Goal: Task Accomplishment & Management: Use online tool/utility

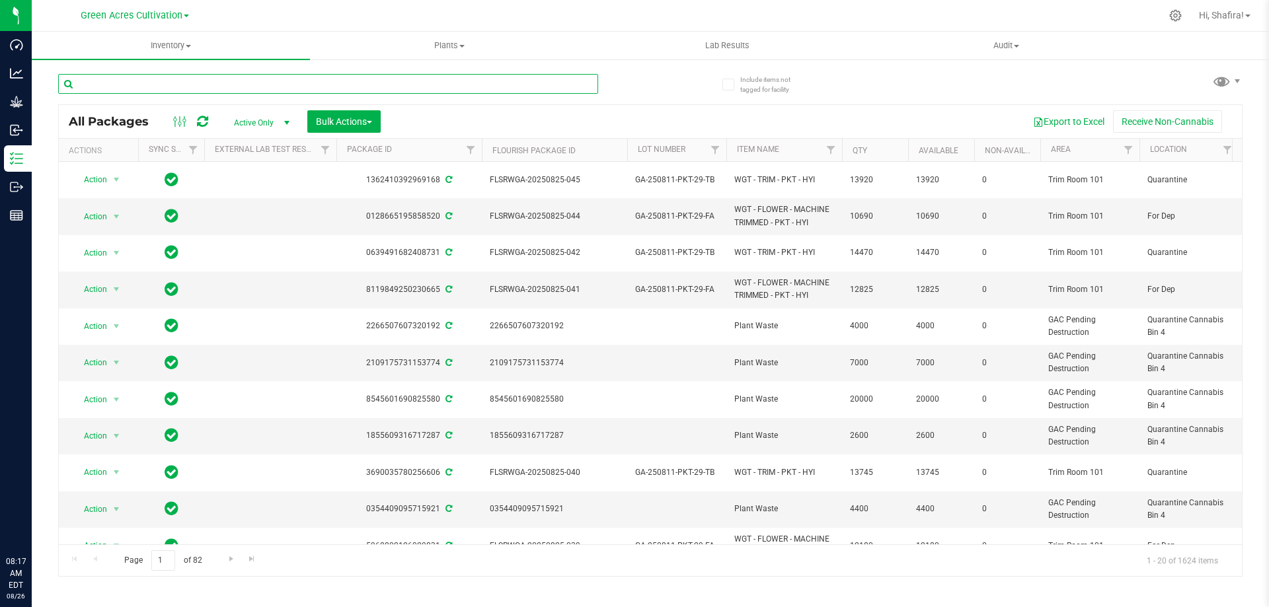
click at [200, 79] on input "text" at bounding box center [328, 84] width 540 height 20
paste input "FLSRWGA-20250825-027"
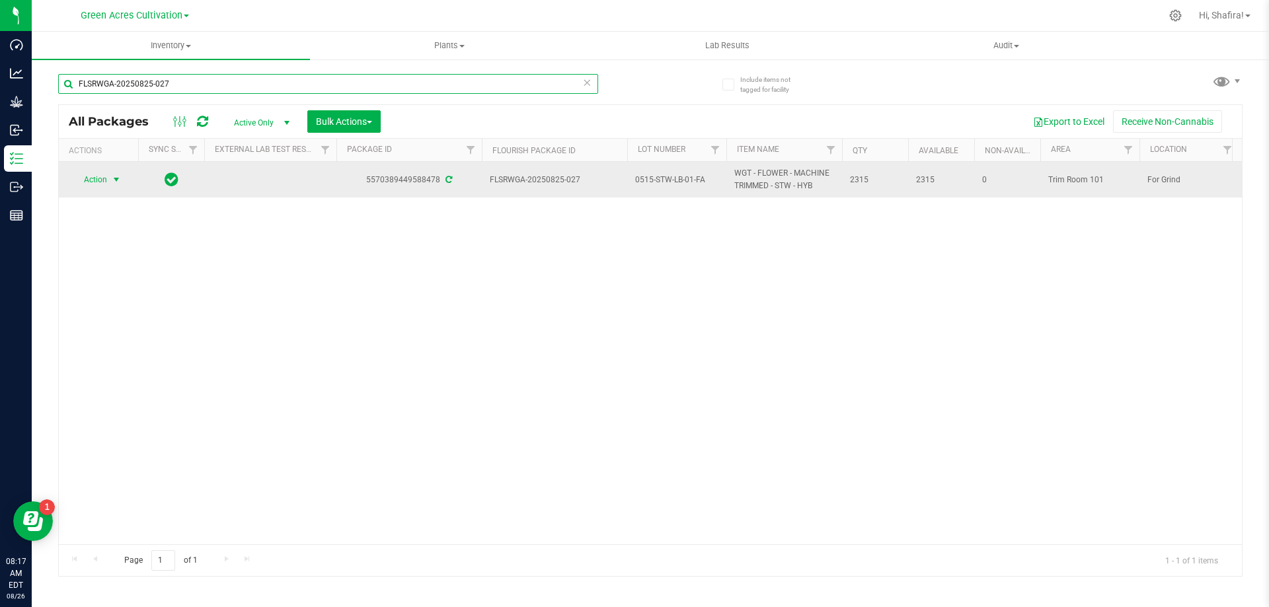
type input "FLSRWGA-20250825-027"
click at [107, 184] on span "Action" at bounding box center [90, 179] width 36 height 19
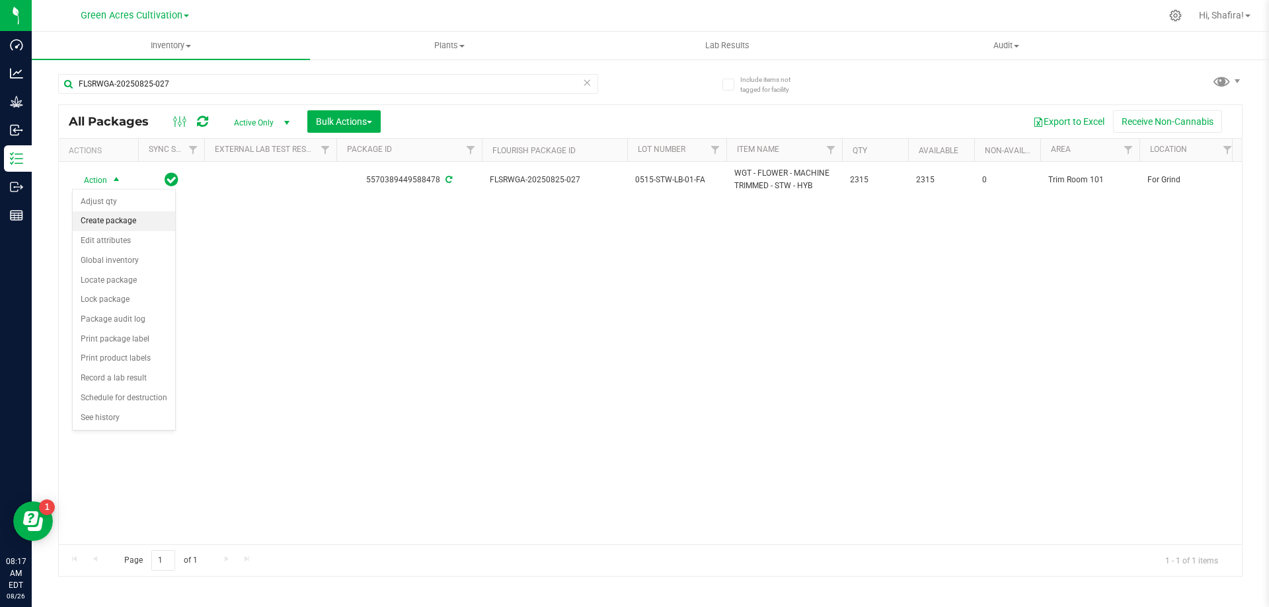
click at [111, 219] on li "Create package" at bounding box center [124, 221] width 102 height 20
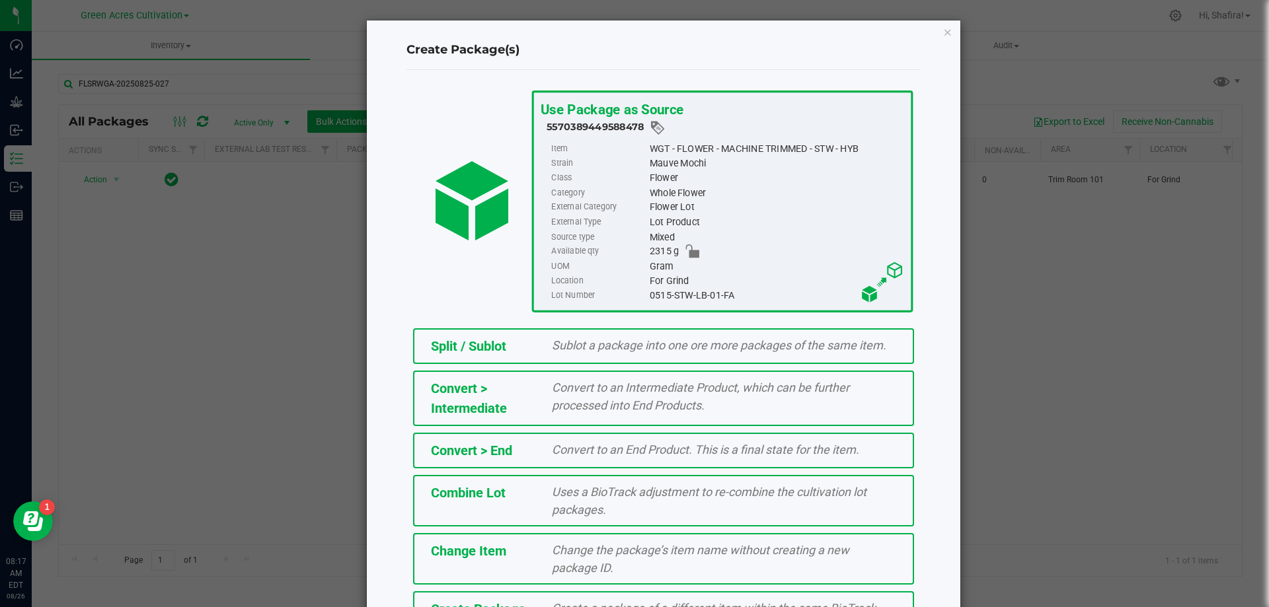
scroll to position [95, 0]
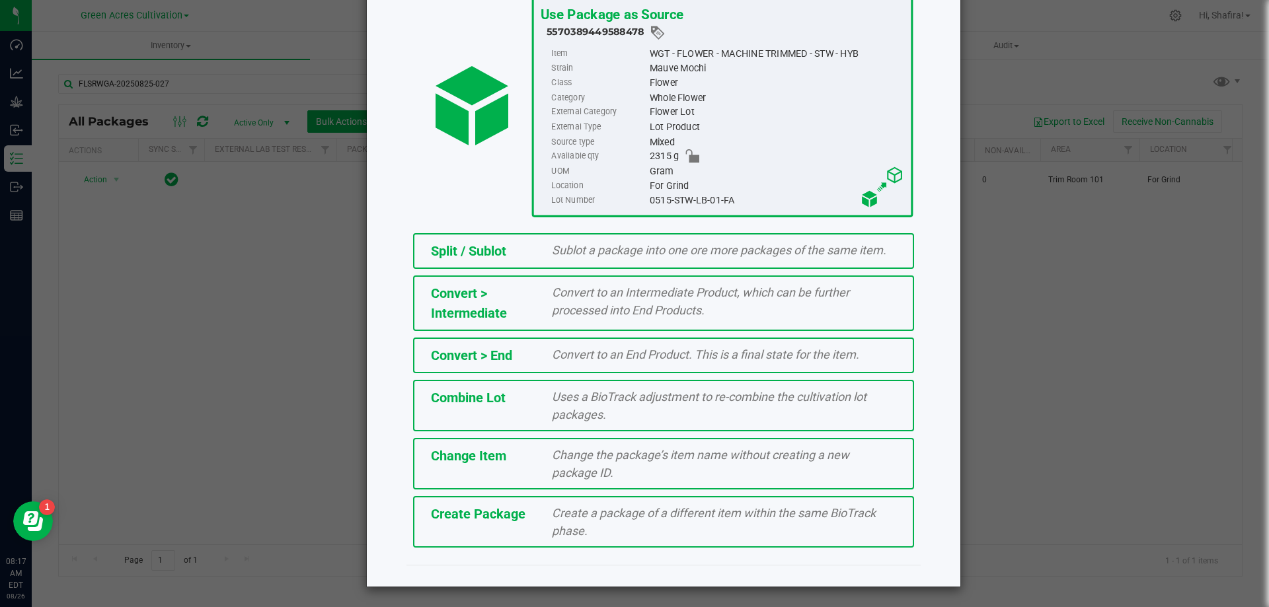
click at [485, 516] on span "Create Package" at bounding box center [478, 514] width 95 height 16
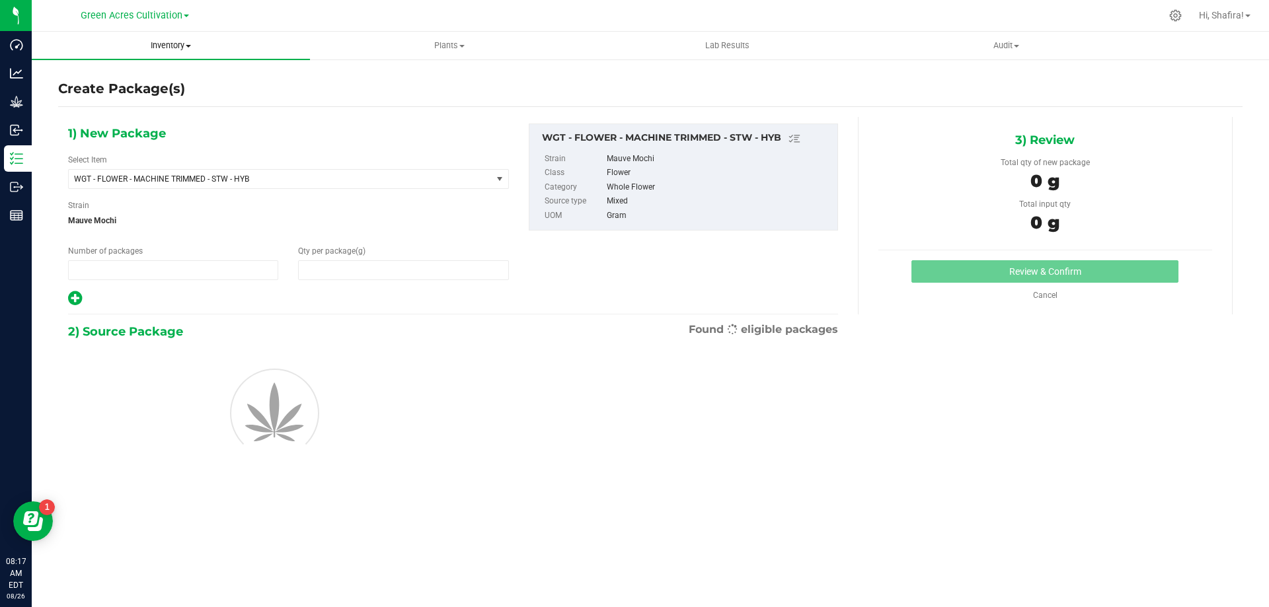
type input "1"
type input "0.0000"
type input "0"
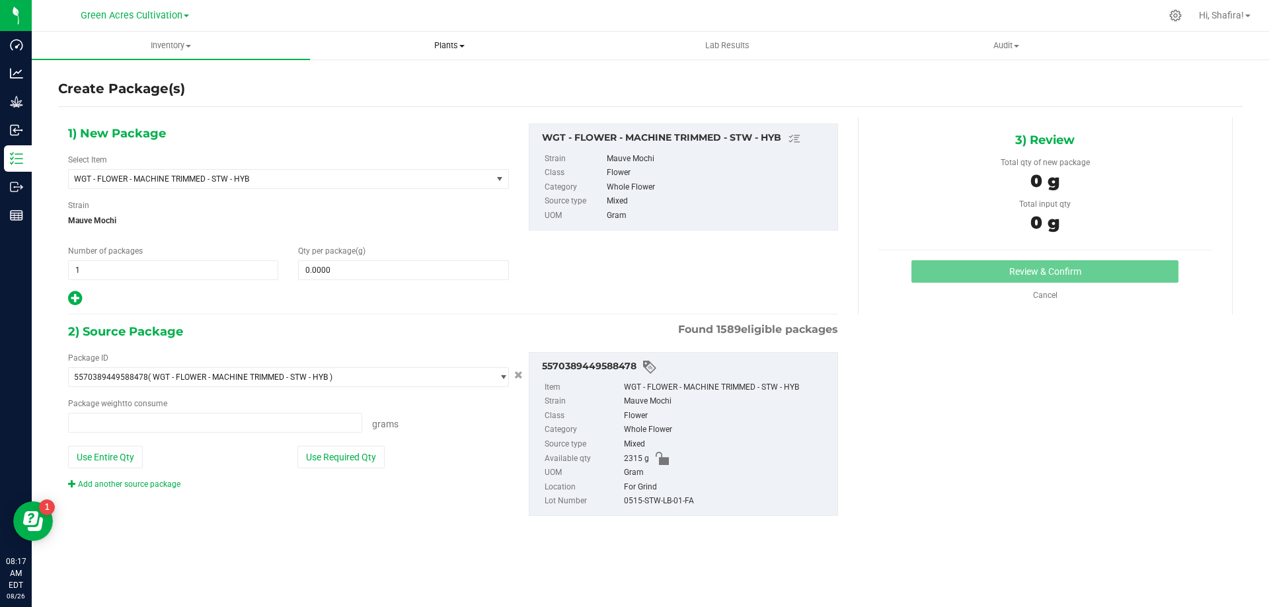
type input "0.0000 g"
click at [307, 180] on span "WGT - FLOWER - MACHINE TRIMMED - STW - HYB" at bounding box center [272, 178] width 396 height 9
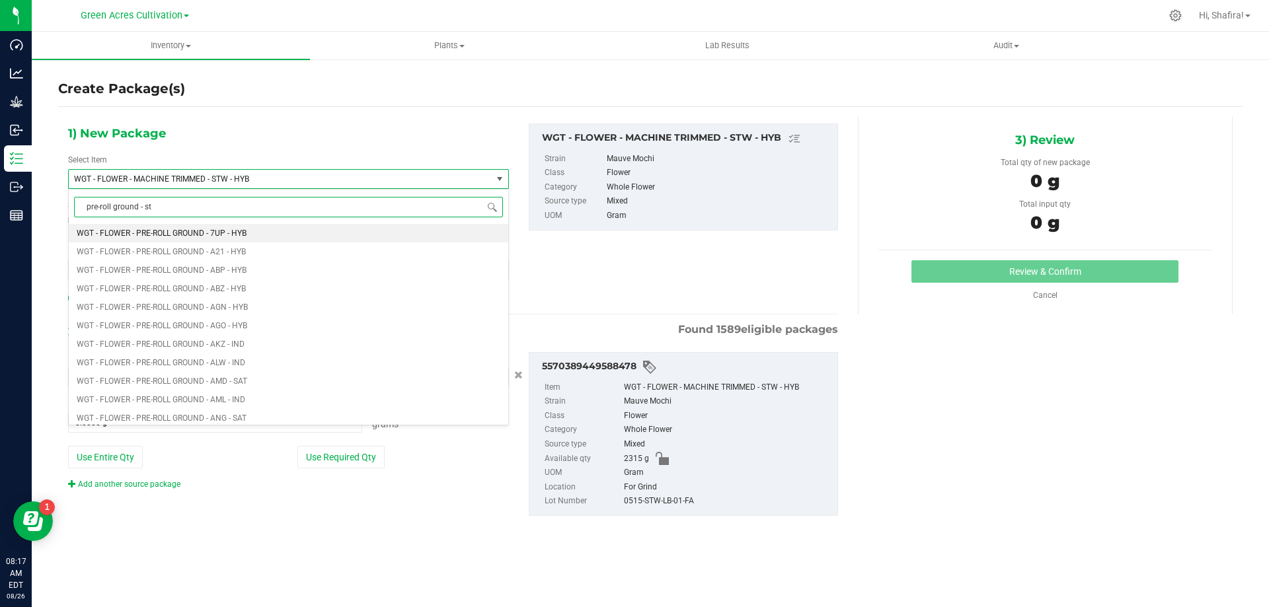
type input "pre-roll ground - stw"
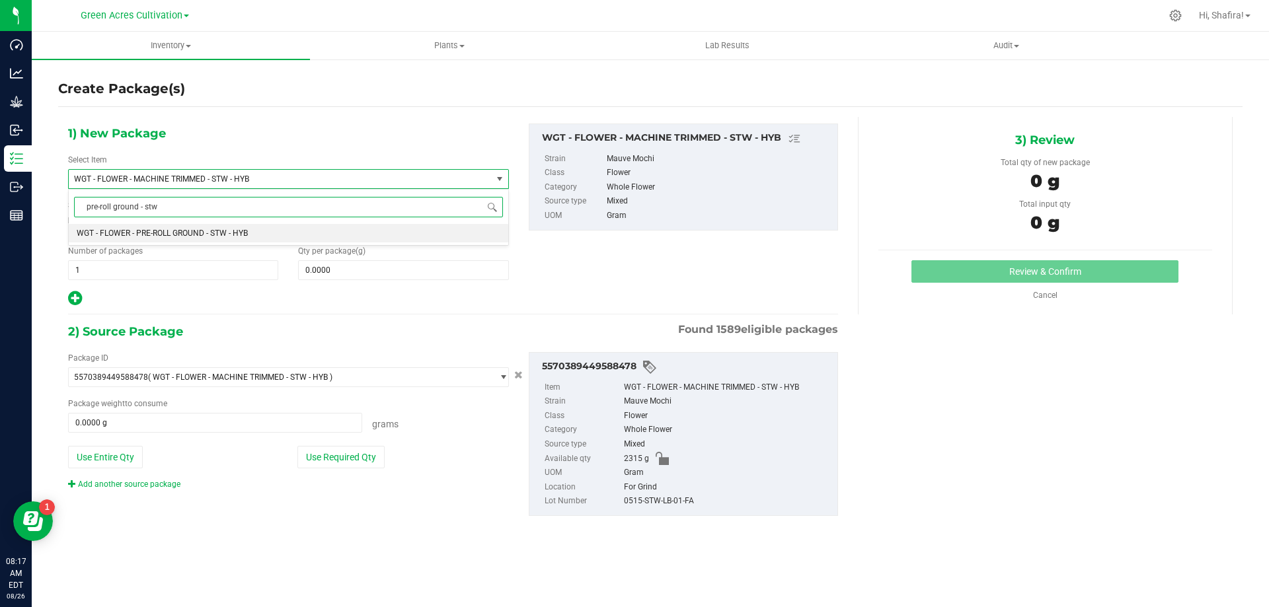
click at [308, 234] on li "WGT - FLOWER - PRE-ROLL GROUND - STW - HYB" at bounding box center [288, 233] width 439 height 19
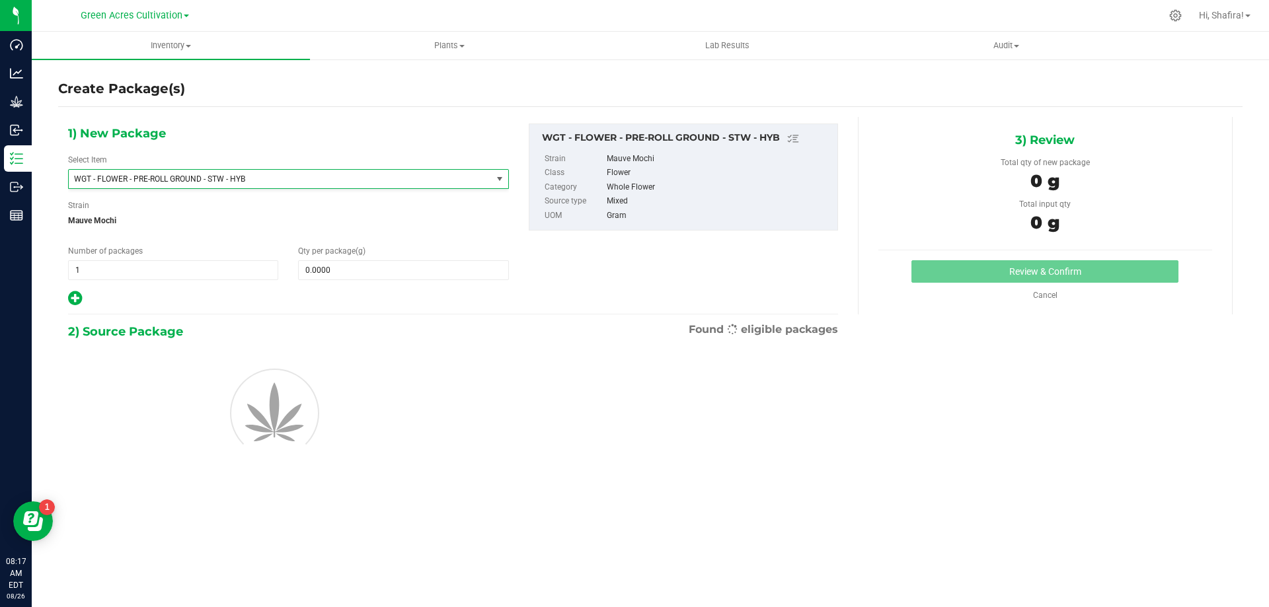
type input "0.0000"
click at [373, 272] on span at bounding box center [403, 270] width 210 height 20
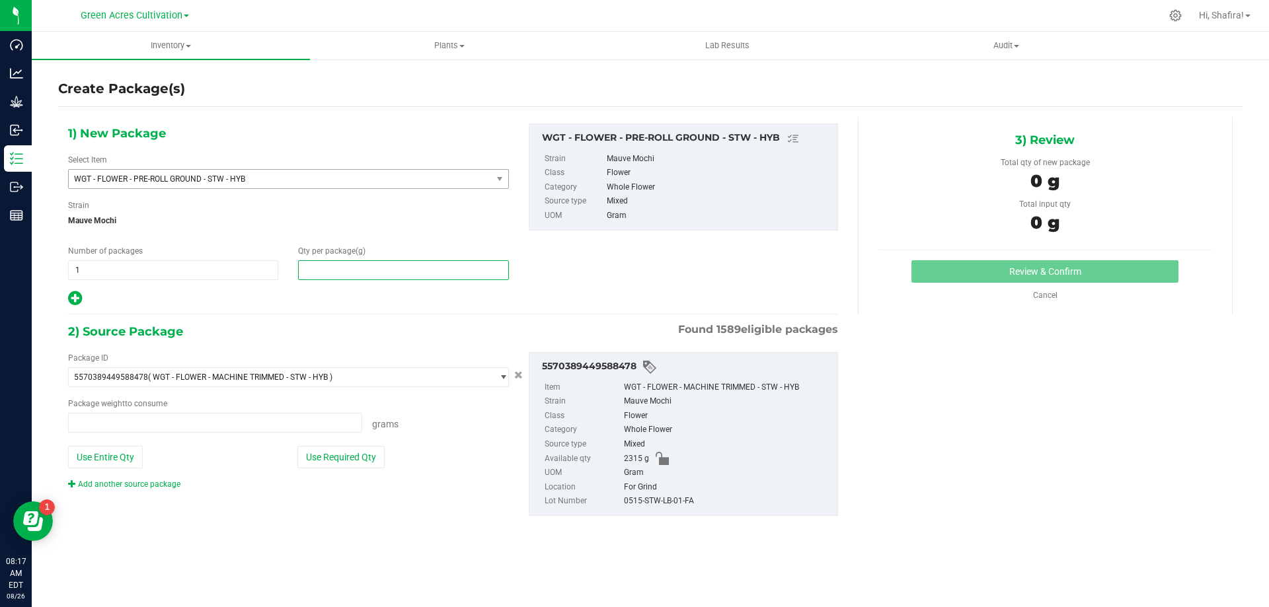
type input "0.0000 g"
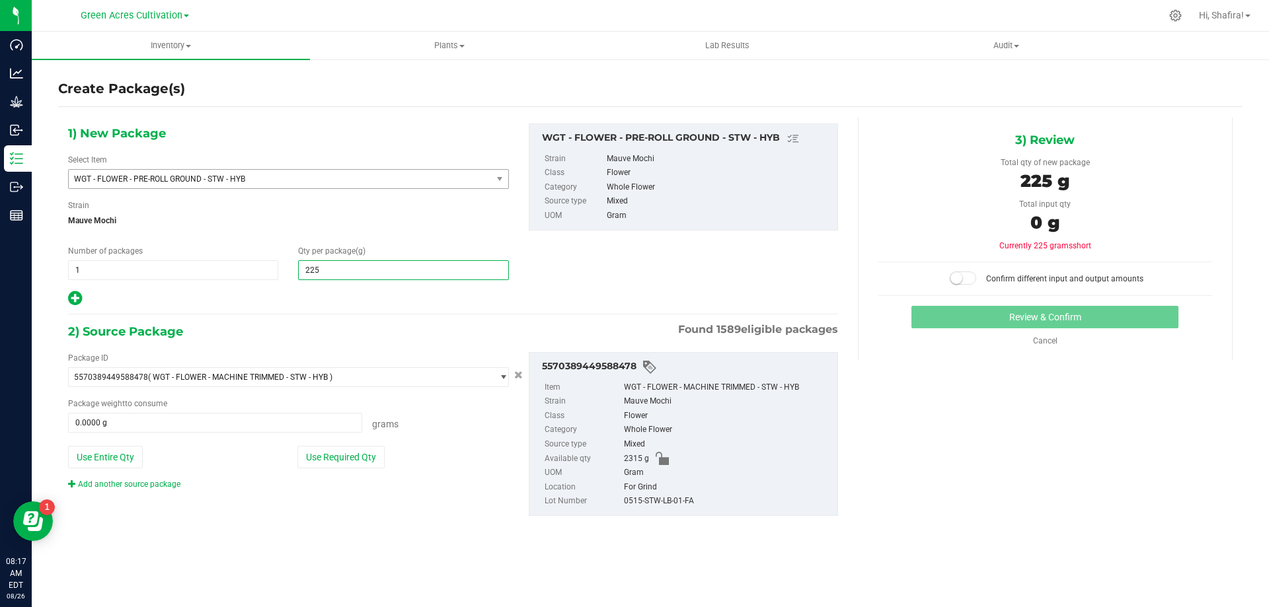
type input "2250"
type input "2,250.0000"
click at [342, 452] on div "Package ID 5570389449588478 ( WGT - FLOWER - MACHINE TRIMMED - STW - HYB ) 0004…" at bounding box center [288, 421] width 461 height 138
click at [344, 467] on button "Use Required Qty" at bounding box center [340, 457] width 87 height 22
type input "2250.0000 g"
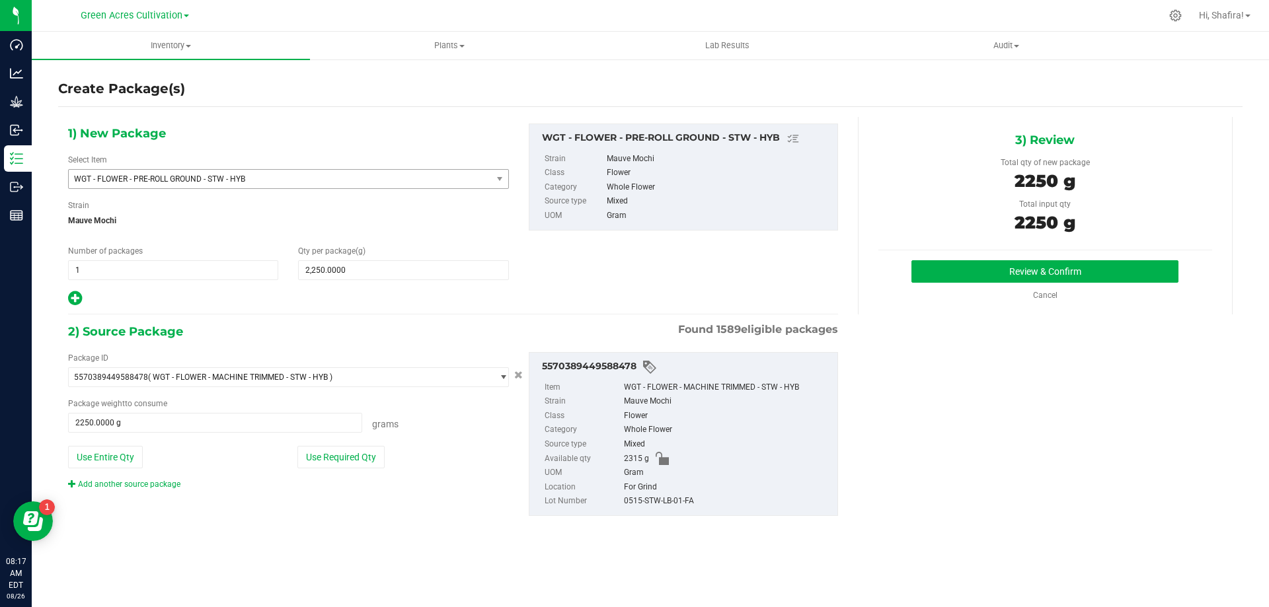
click at [639, 498] on div "0515-STW-LB-01-FA" at bounding box center [727, 501] width 207 height 15
copy div "0515-STW-LB-01-FA"
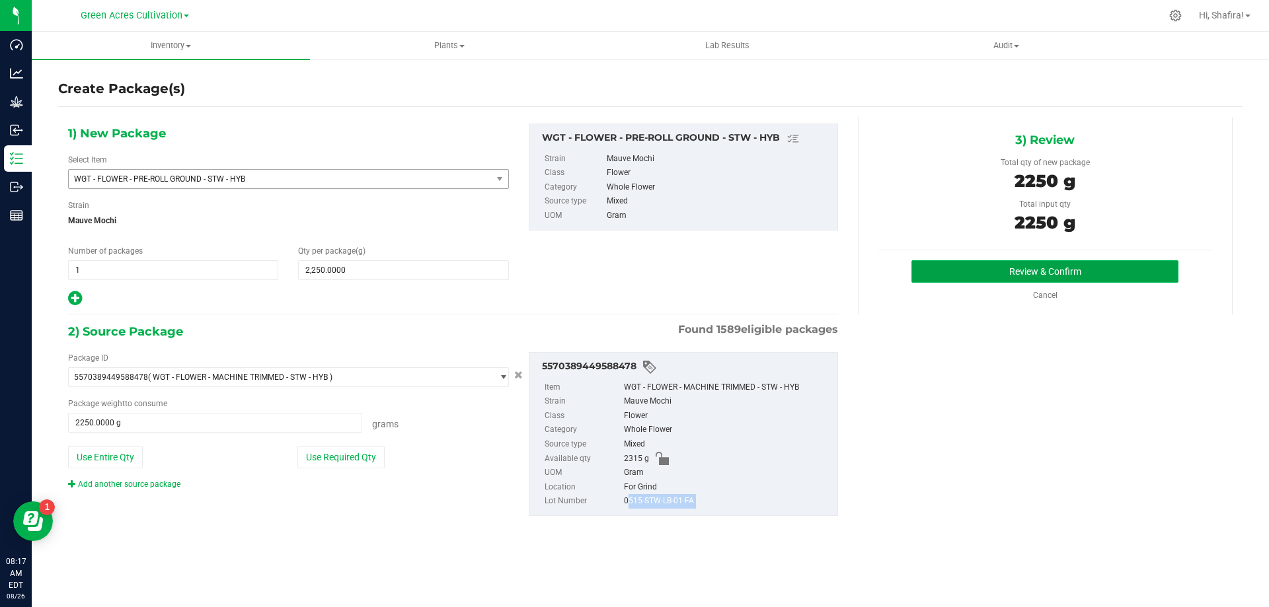
click at [1024, 275] on button "Review & Confirm" at bounding box center [1044, 271] width 267 height 22
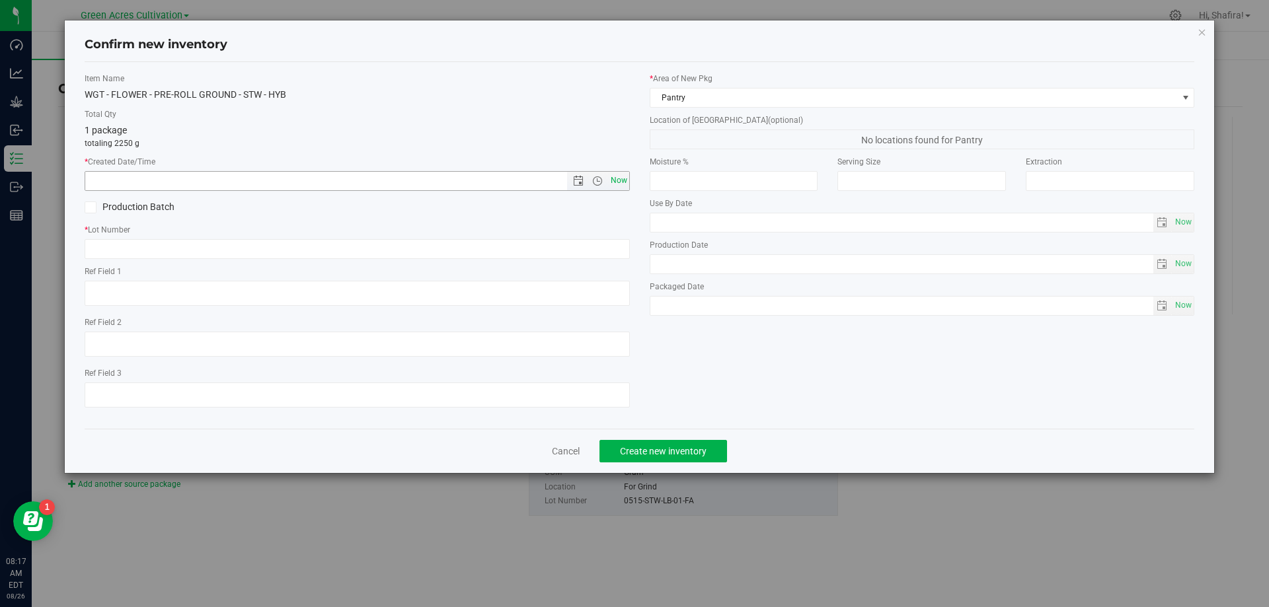
click at [621, 180] on span "Now" at bounding box center [618, 180] width 22 height 19
type input "[DATE] 8:17 AM"
paste input "0515-STW-LB-01-FA"
type input "0515-STW-LB-01-PR"
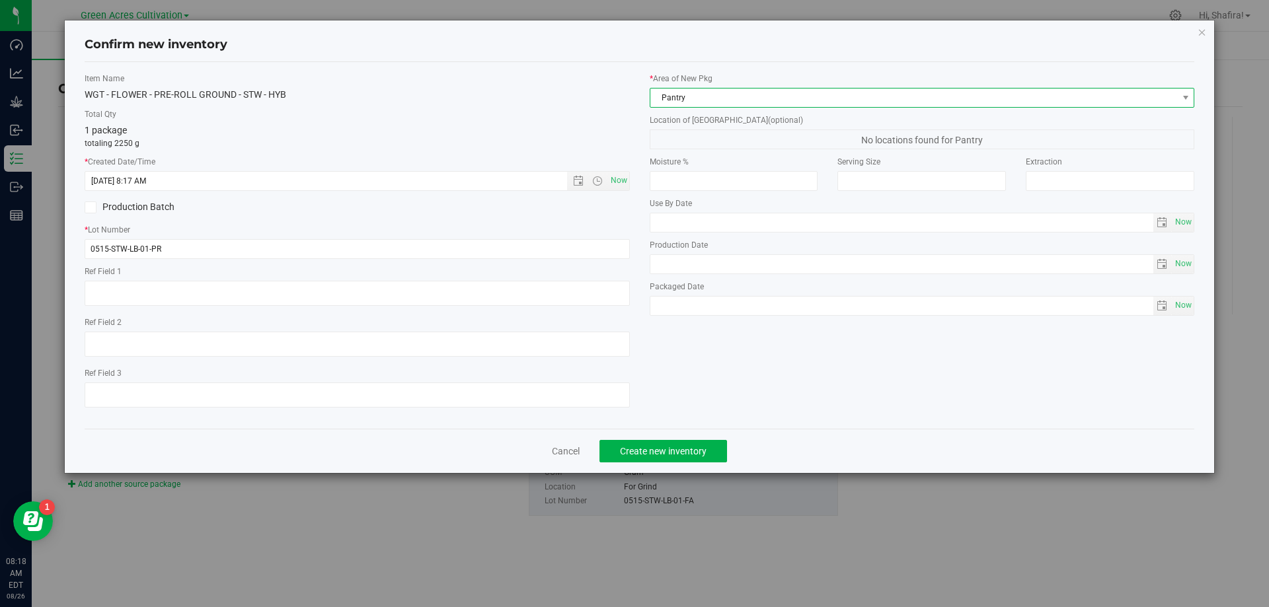
click at [817, 89] on span "Pantry" at bounding box center [913, 98] width 527 height 19
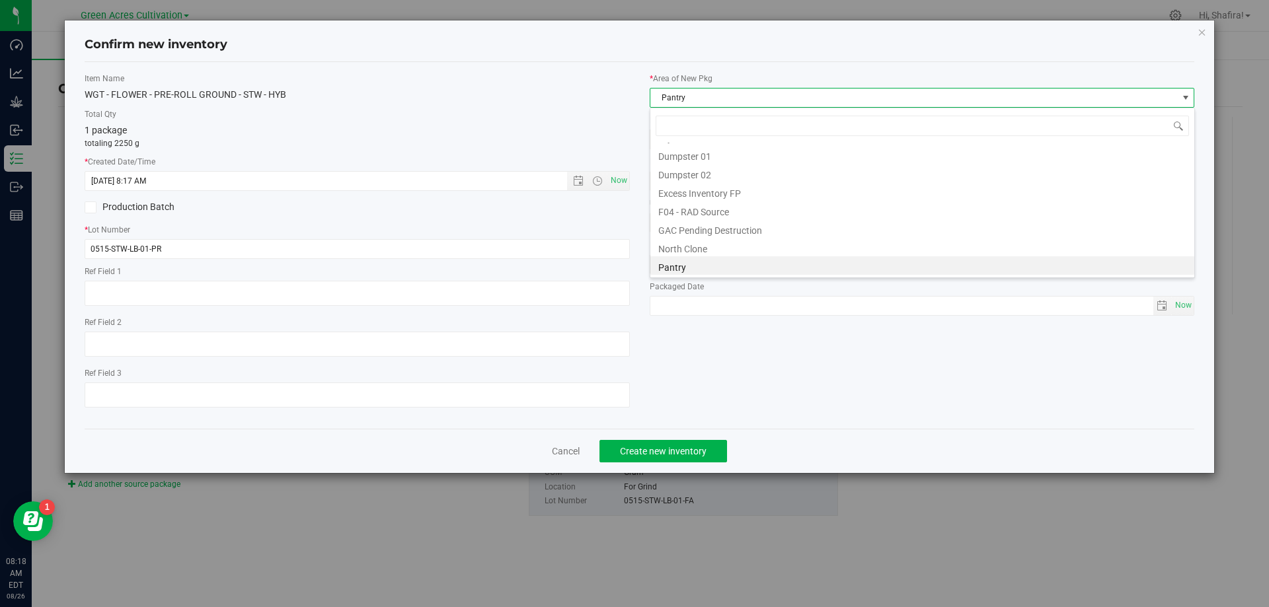
scroll to position [182, 0]
click at [675, 266] on li "Trim Room 101" at bounding box center [922, 265] width 544 height 19
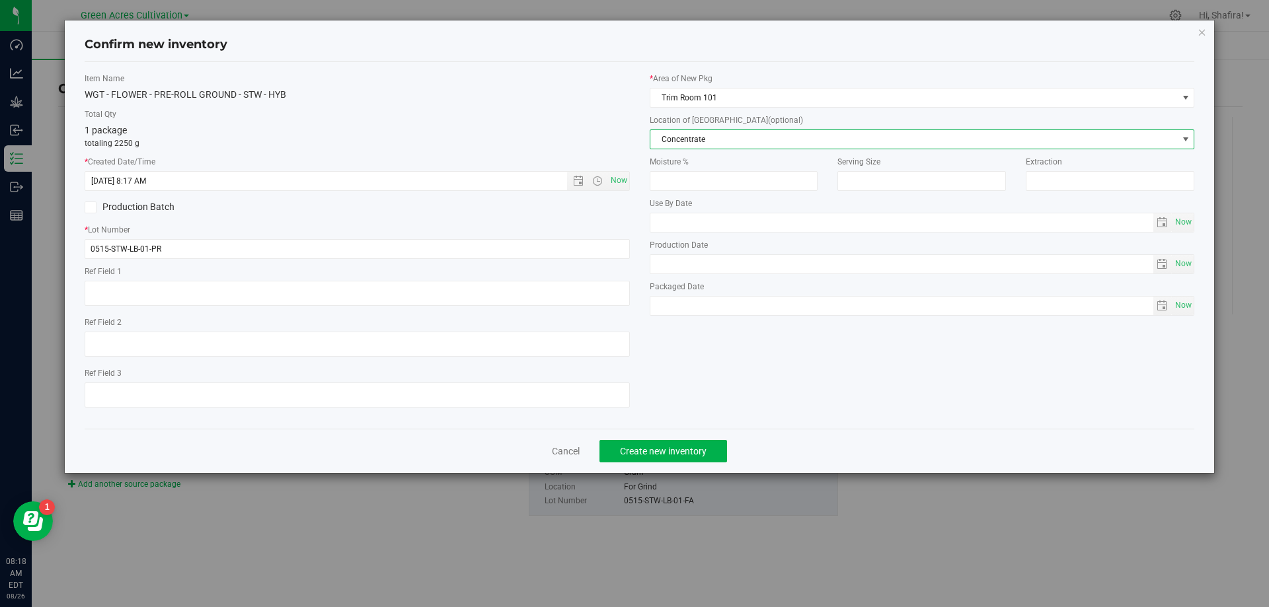
click at [712, 133] on span "Concentrate" at bounding box center [913, 139] width 527 height 19
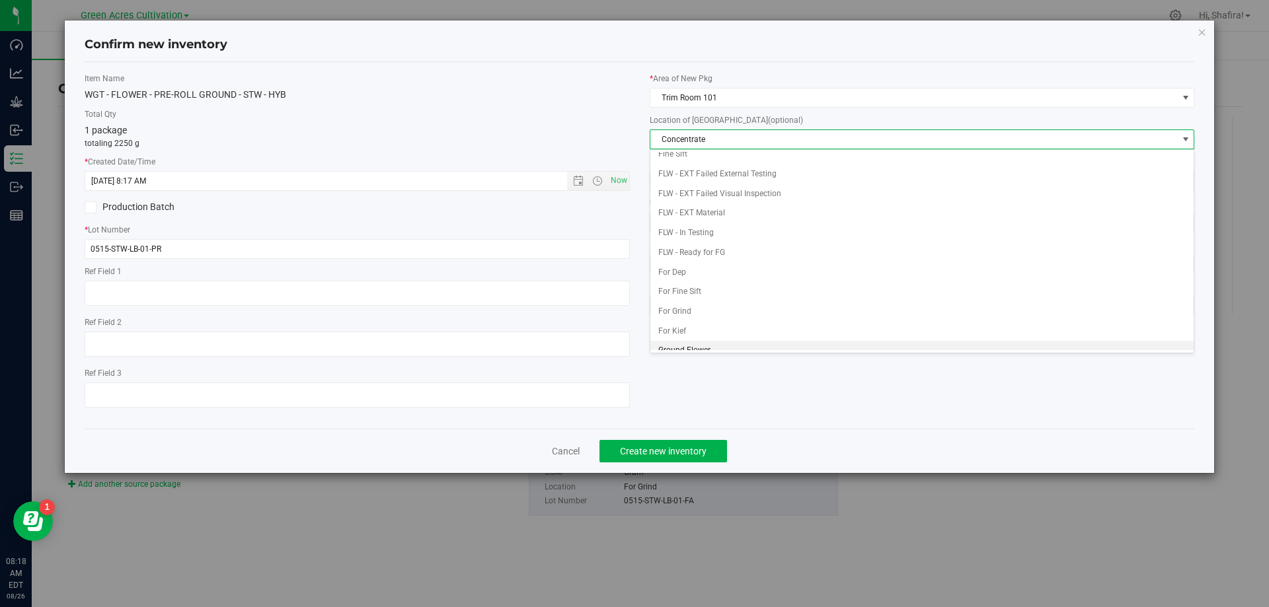
scroll to position [135, 0]
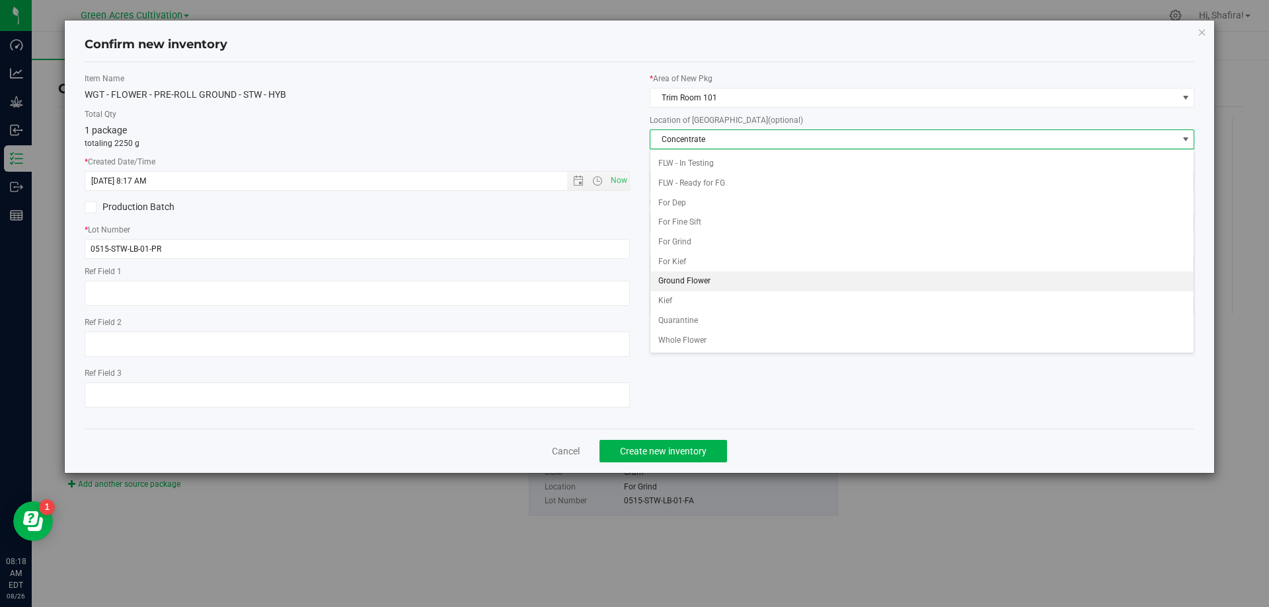
click at [695, 283] on li "Ground Flower" at bounding box center [922, 282] width 544 height 20
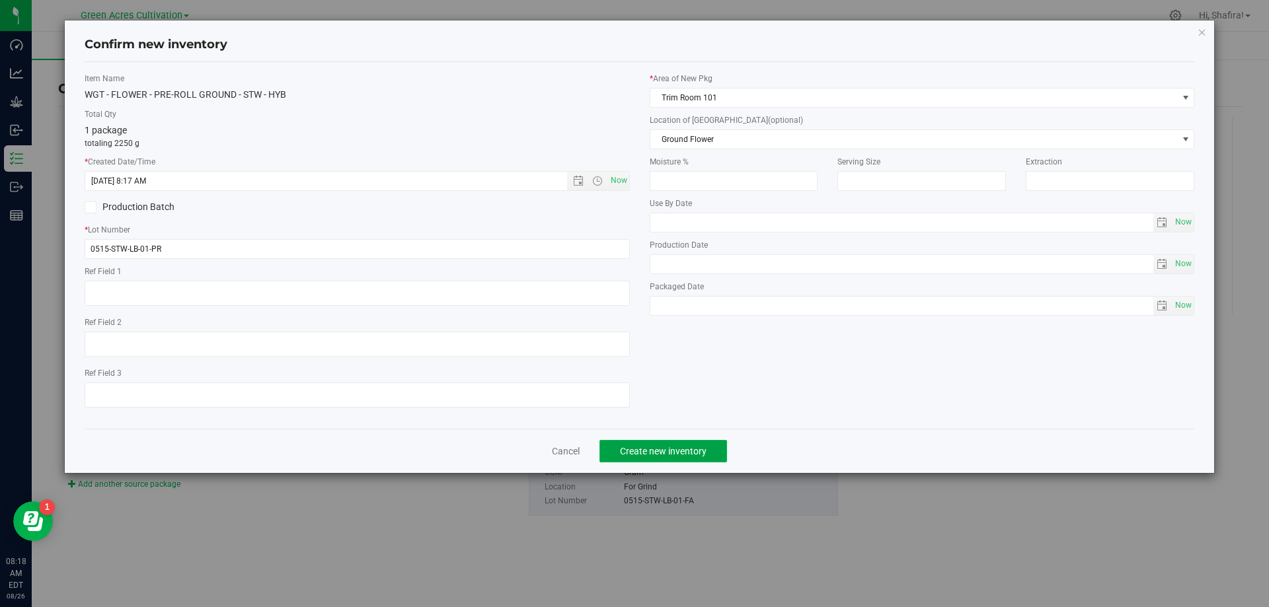
click at [685, 450] on span "Create new inventory" at bounding box center [663, 451] width 87 height 11
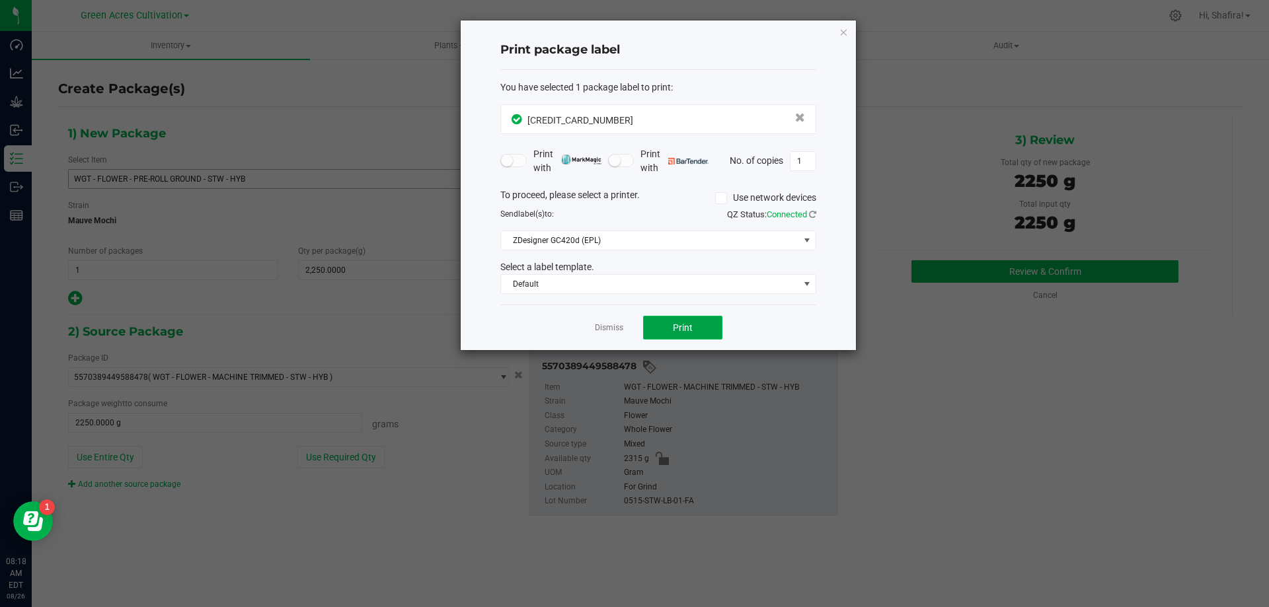
click at [714, 323] on button "Print" at bounding box center [682, 328] width 79 height 24
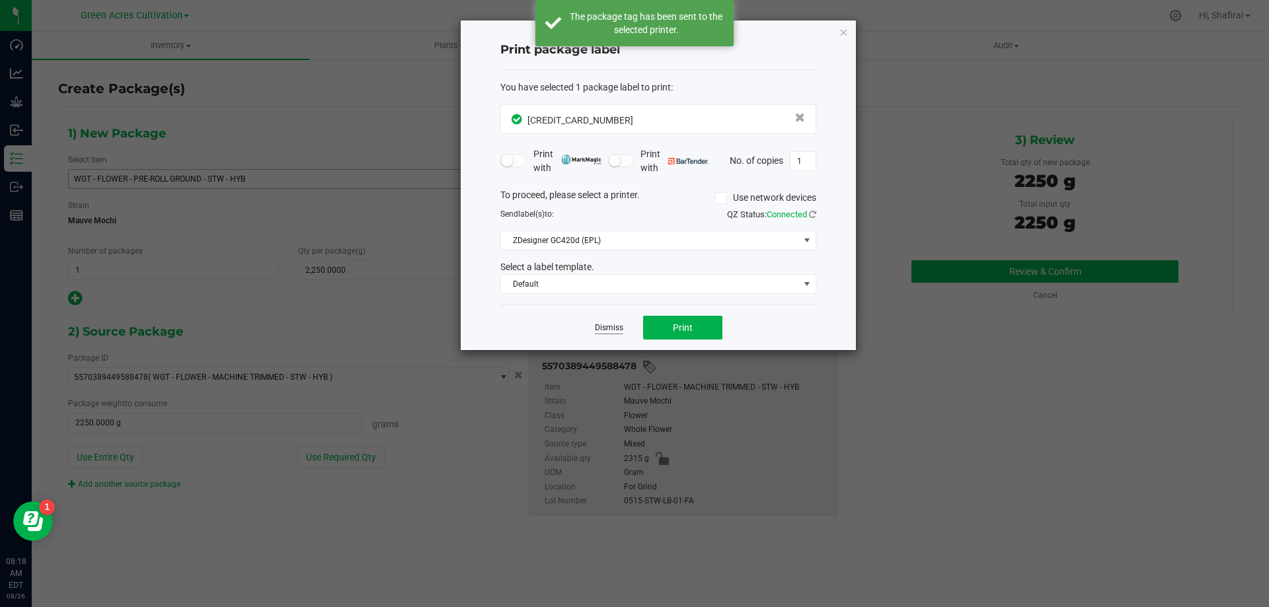
click at [611, 331] on link "Dismiss" at bounding box center [609, 327] width 28 height 11
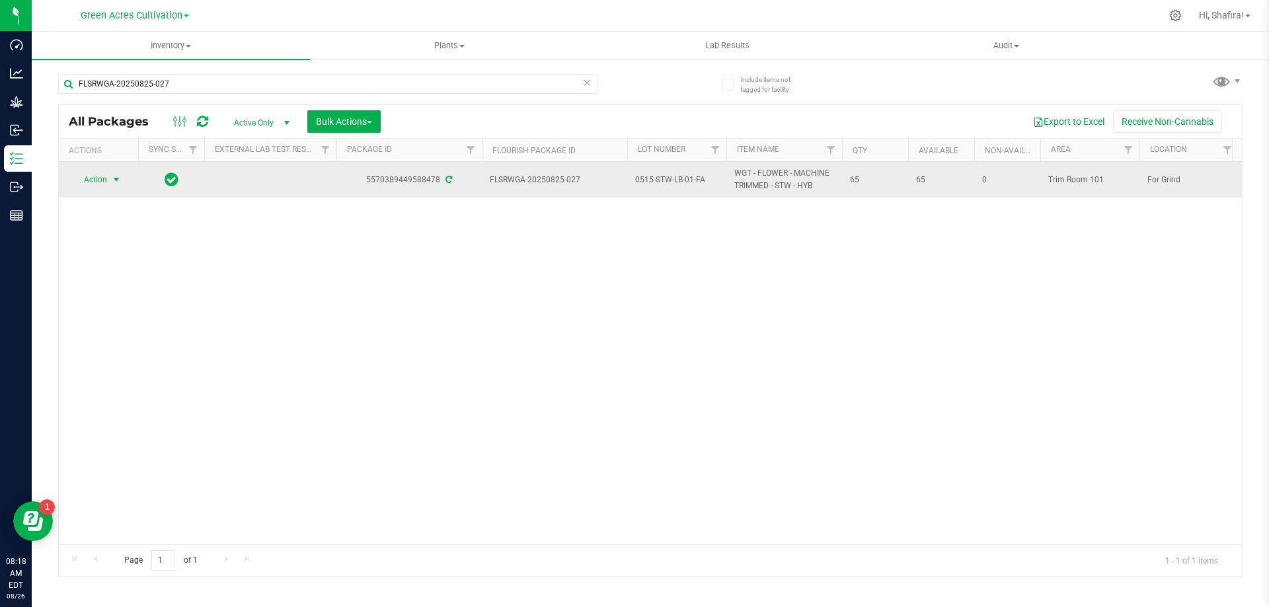
click at [93, 184] on span "Action" at bounding box center [90, 179] width 36 height 19
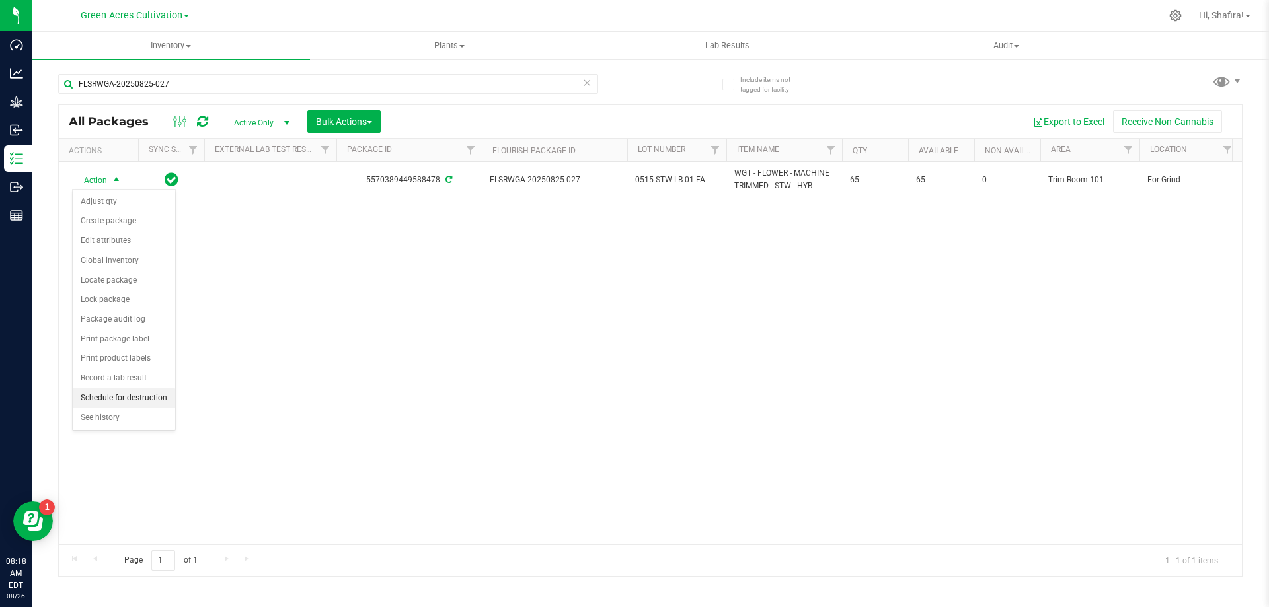
click at [160, 395] on li "Schedule for destruction" at bounding box center [124, 399] width 102 height 20
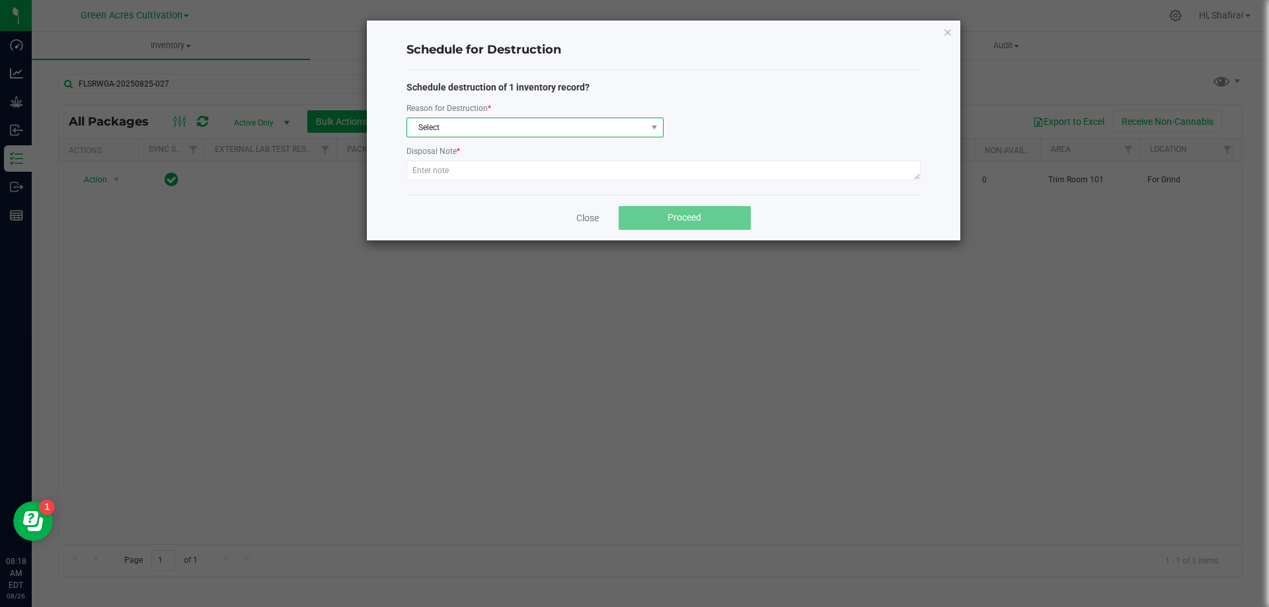
click at [596, 134] on span "Select" at bounding box center [526, 127] width 239 height 19
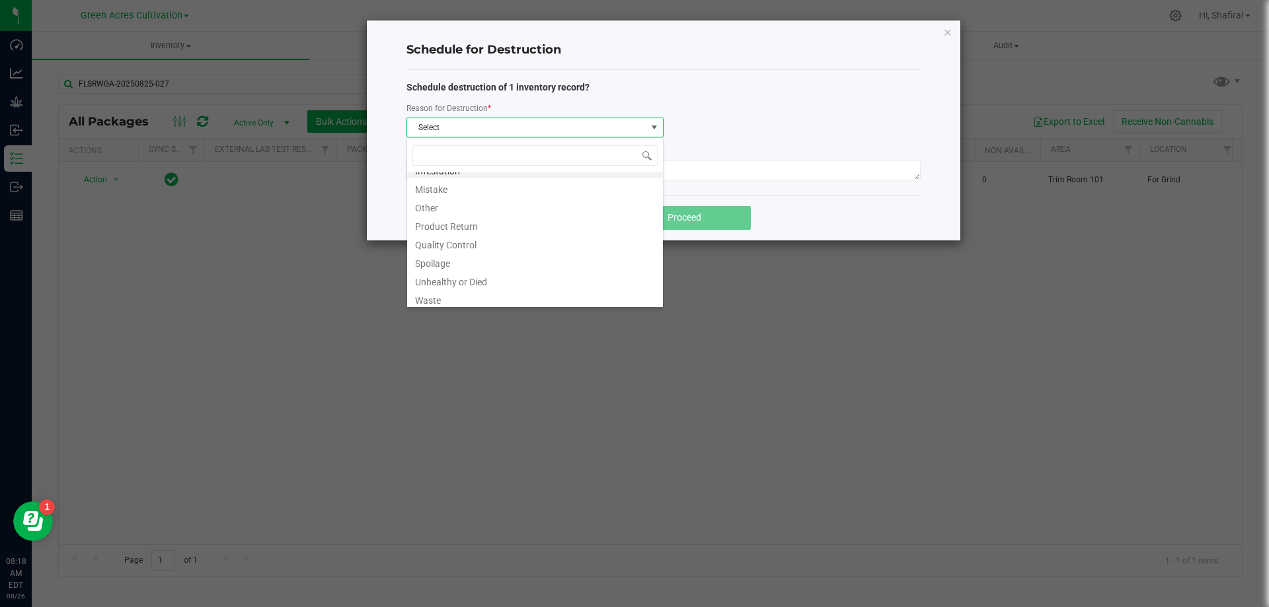
scroll to position [16, 0]
click at [466, 297] on li "Waste" at bounding box center [535, 295] width 256 height 19
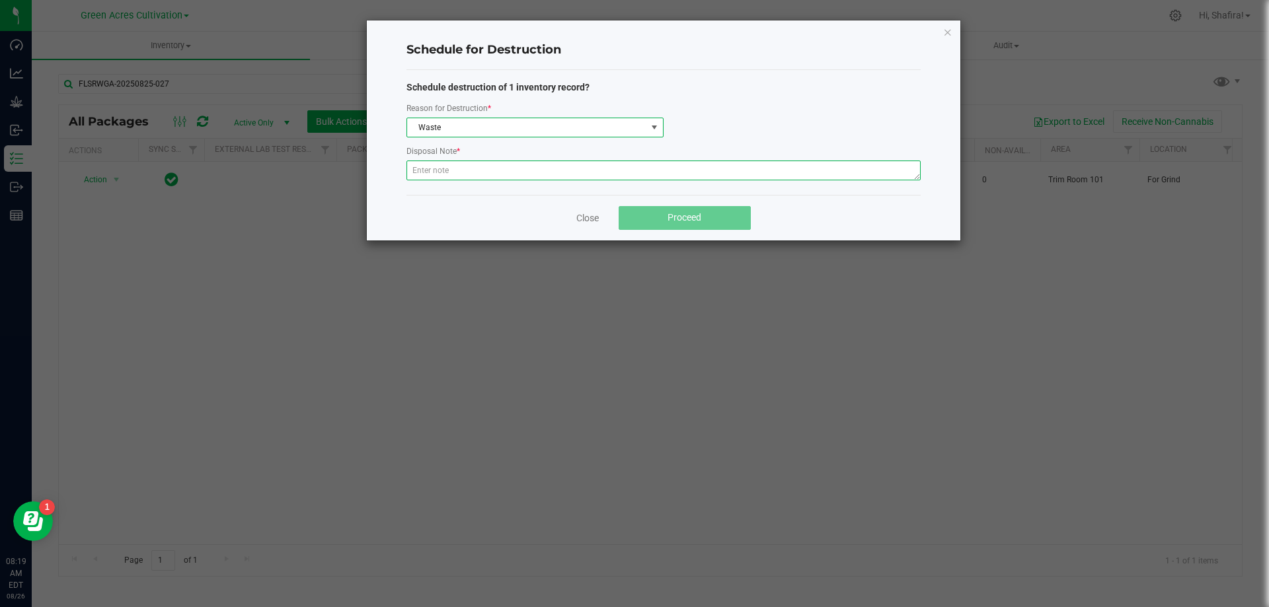
click at [476, 176] on textarea at bounding box center [663, 171] width 514 height 20
type textarea "POST GRINDER WASTE"
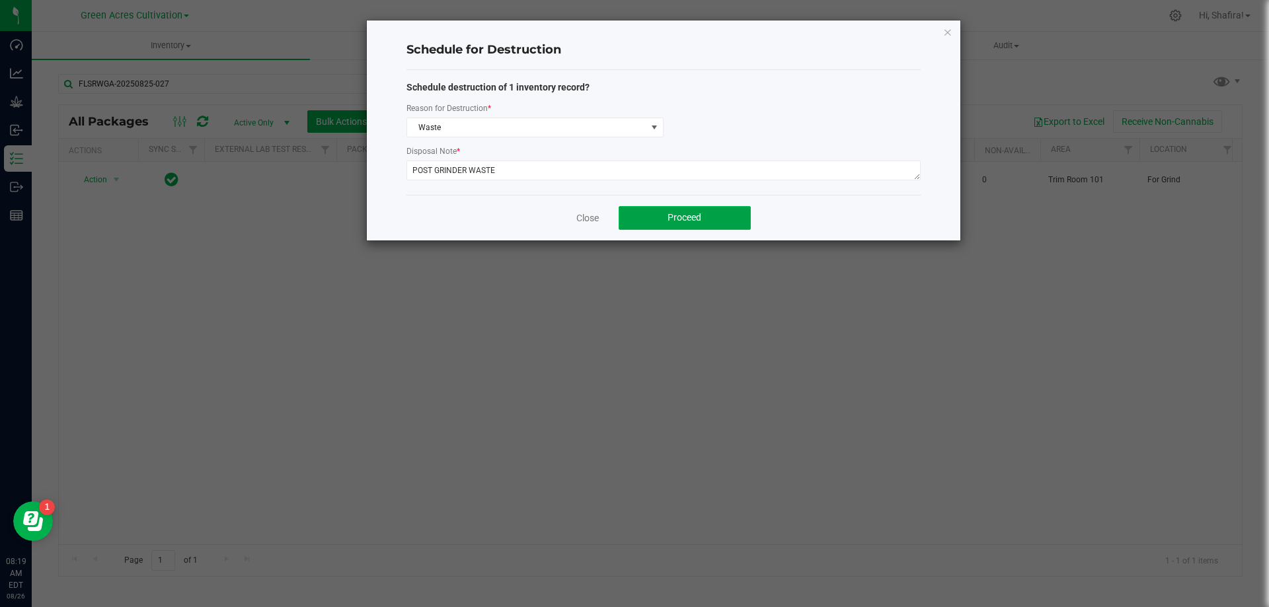
click at [725, 211] on button "Proceed" at bounding box center [685, 218] width 132 height 24
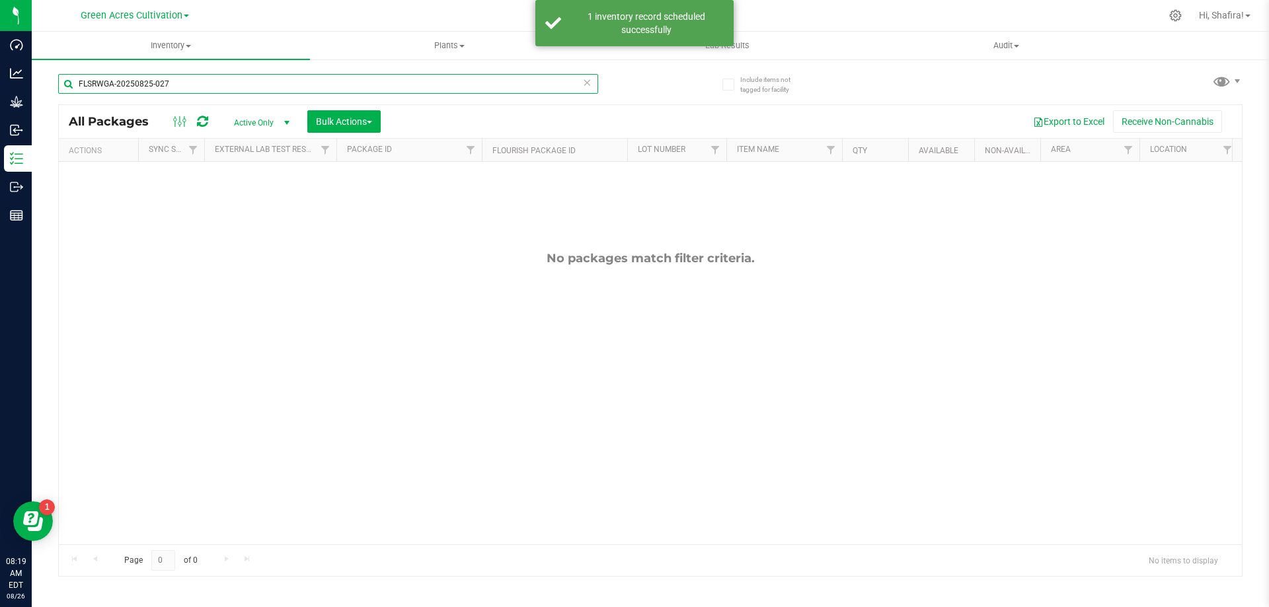
click at [201, 84] on input "FLSRWGA-20250825-027" at bounding box center [328, 84] width 540 height 20
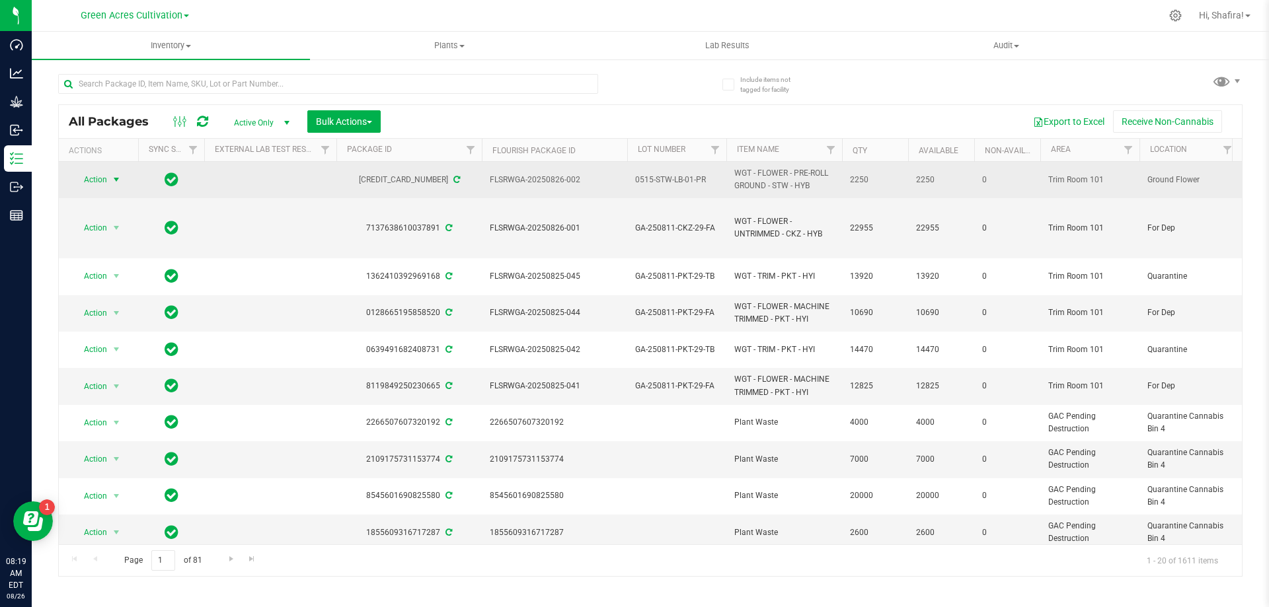
click at [118, 184] on span "select" at bounding box center [116, 179] width 11 height 11
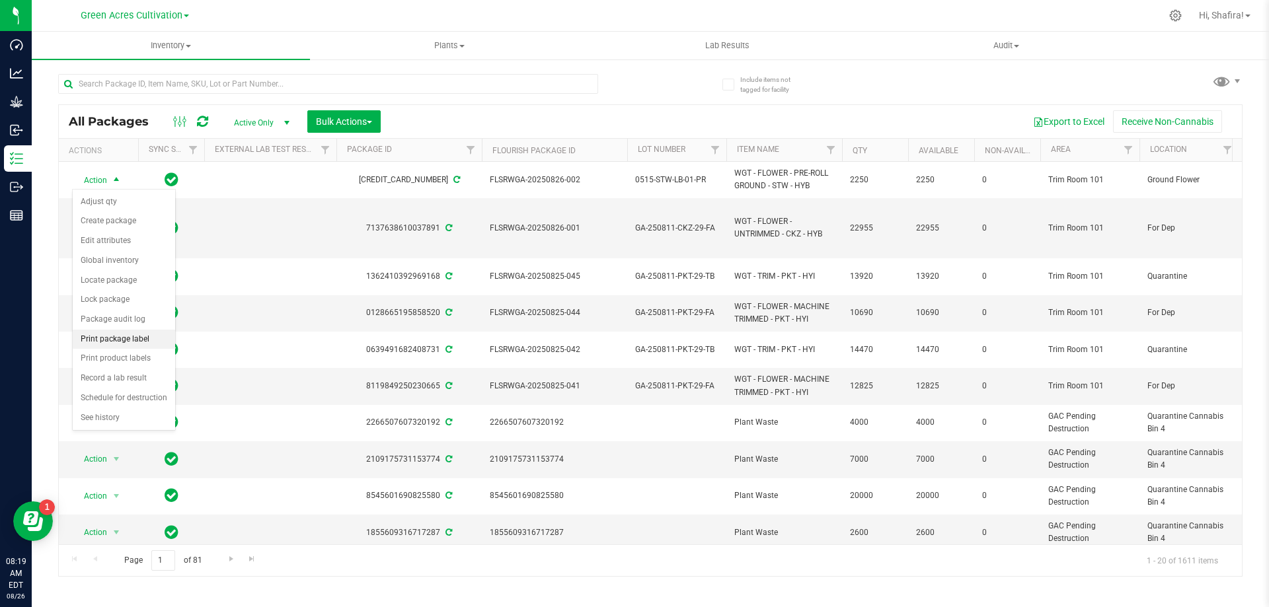
click at [138, 342] on li "Print package label" at bounding box center [124, 340] width 102 height 20
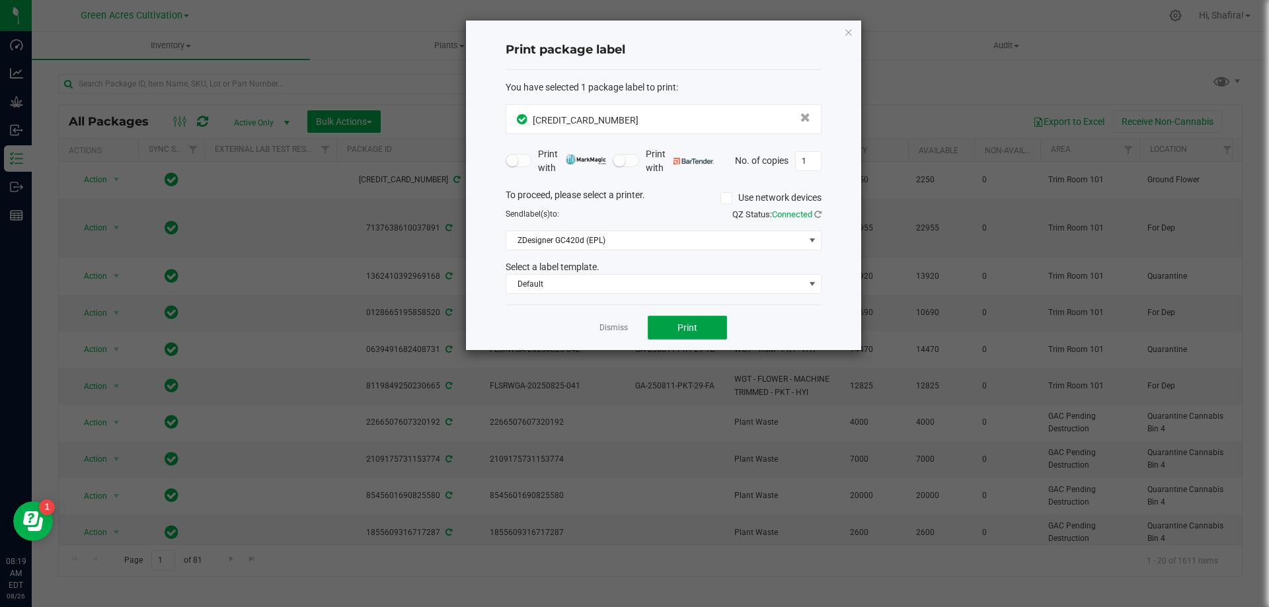
click at [700, 321] on button "Print" at bounding box center [687, 328] width 79 height 24
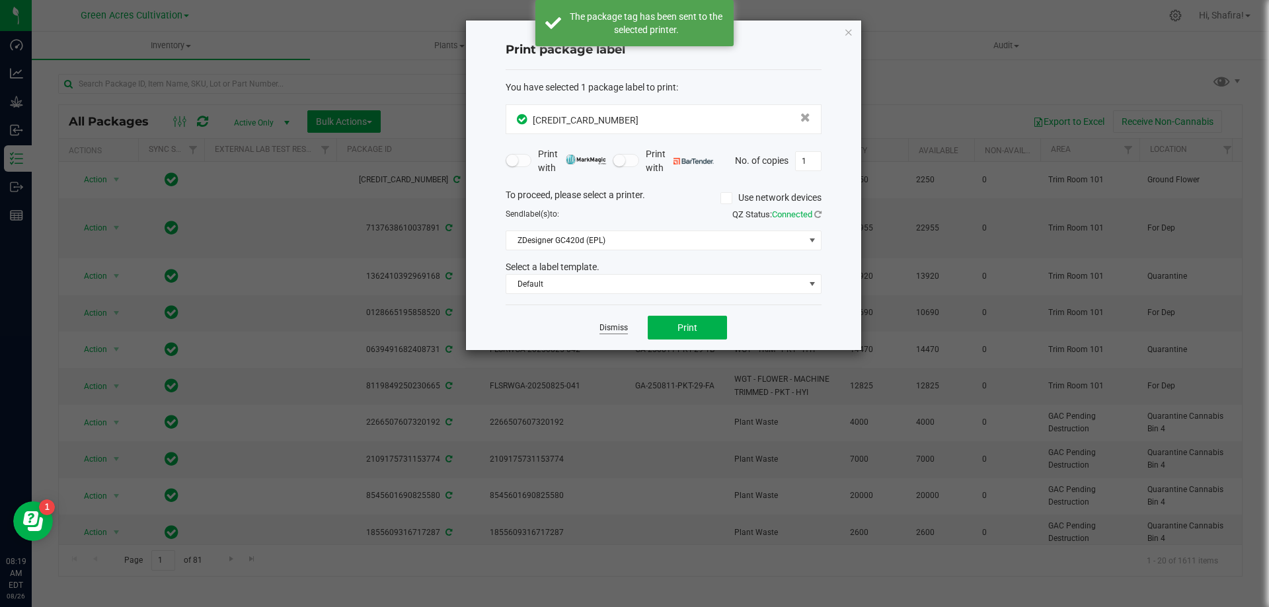
click at [610, 331] on link "Dismiss" at bounding box center [613, 327] width 28 height 11
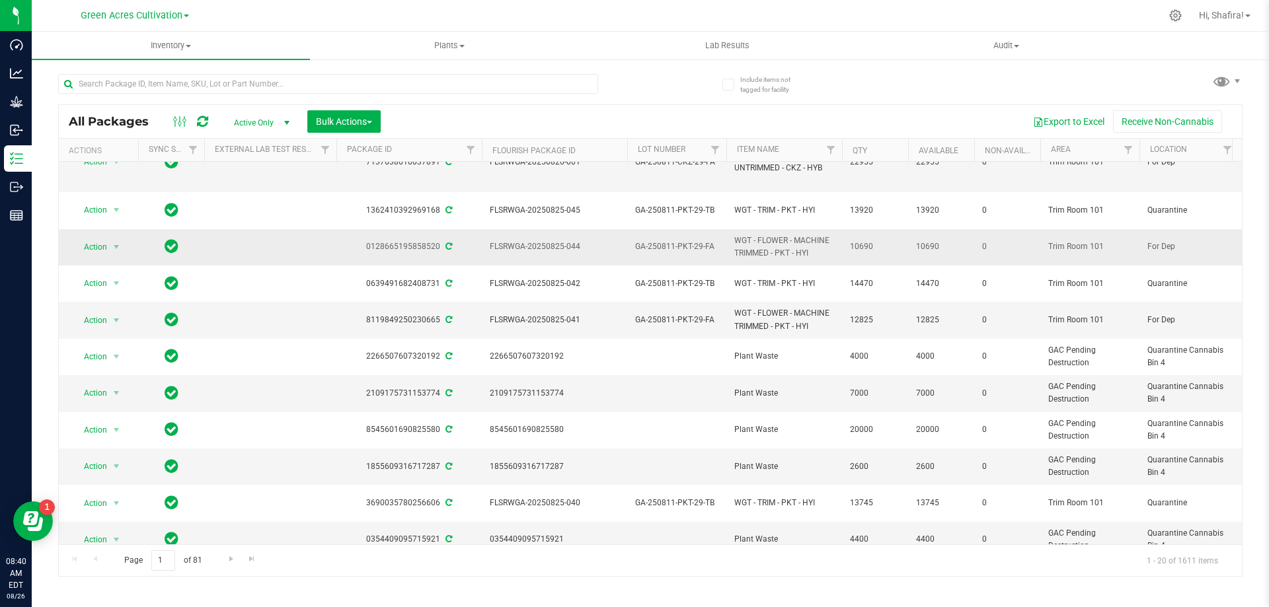
scroll to position [132, 0]
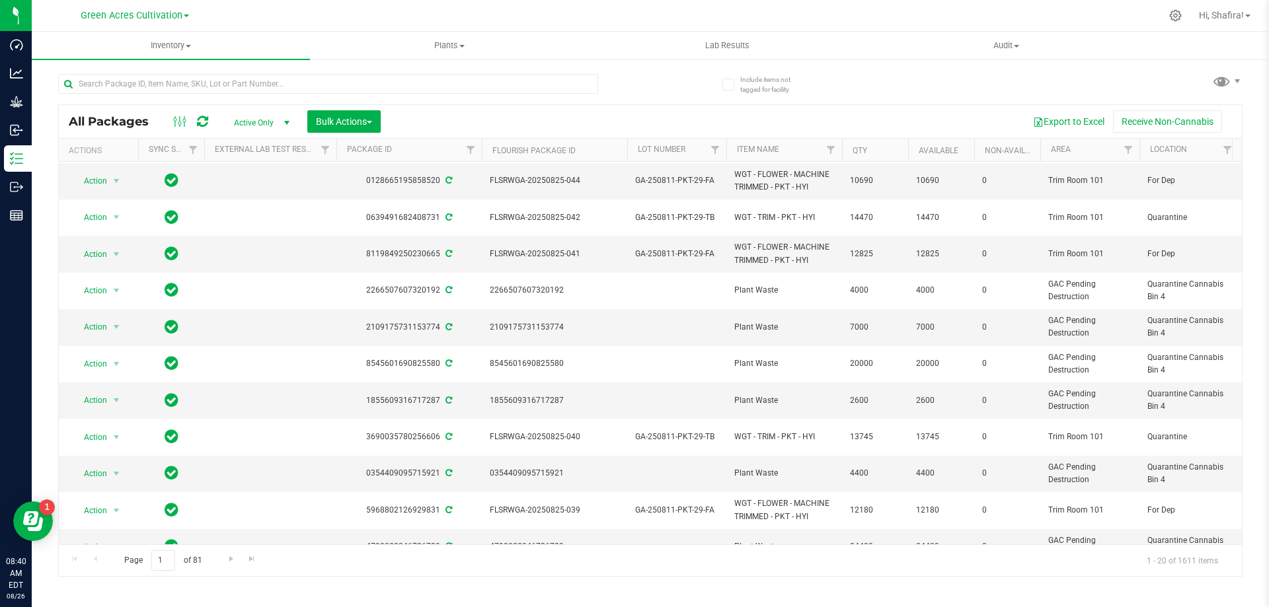
click at [859, 59] on ul "Inventory All packages All inventory Waste log Create inventory Plants All plan…" at bounding box center [666, 46] width 1269 height 28
click at [1130, 148] on span "Filter" at bounding box center [1128, 150] width 11 height 11
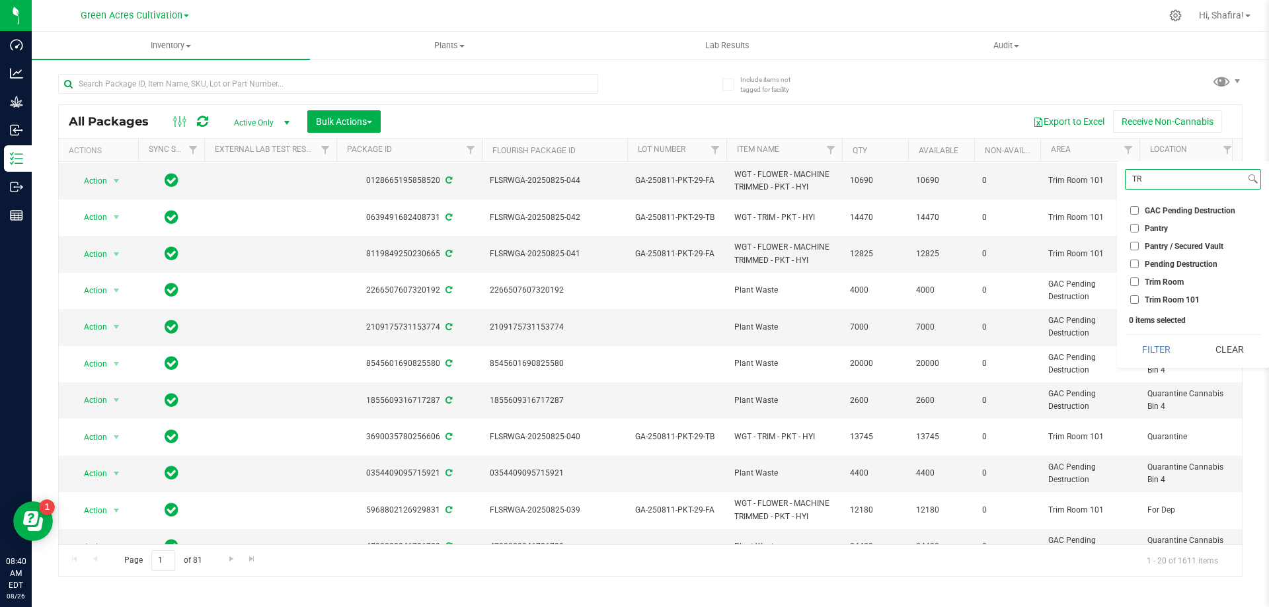
type input "TR"
click at [1137, 301] on input "Trim Room 101" at bounding box center [1134, 299] width 9 height 9
checkbox input "true"
click at [1150, 185] on input "TR" at bounding box center [1185, 179] width 120 height 19
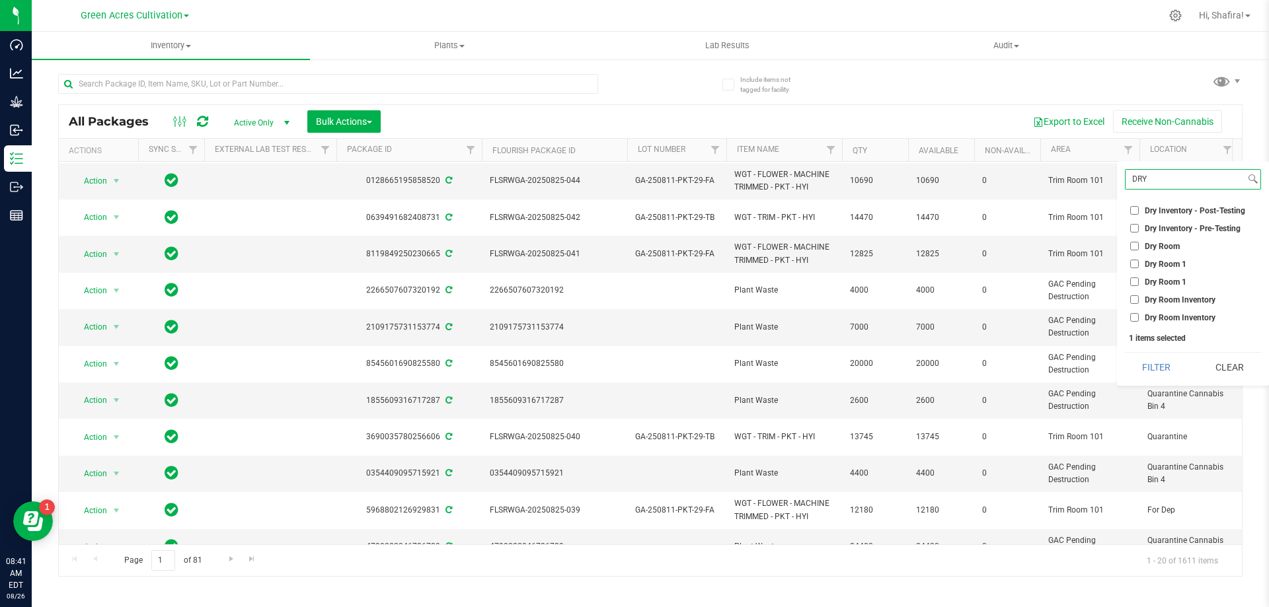
type input "DRY"
click at [1141, 268] on label "Dry Room 1" at bounding box center [1158, 264] width 56 height 9
click at [1139, 268] on input "Dry Room 1" at bounding box center [1134, 264] width 9 height 9
click at [1141, 268] on label "Dry Room 1" at bounding box center [1158, 264] width 56 height 9
click at [1139, 268] on input "Dry Room 1" at bounding box center [1134, 264] width 9 height 9
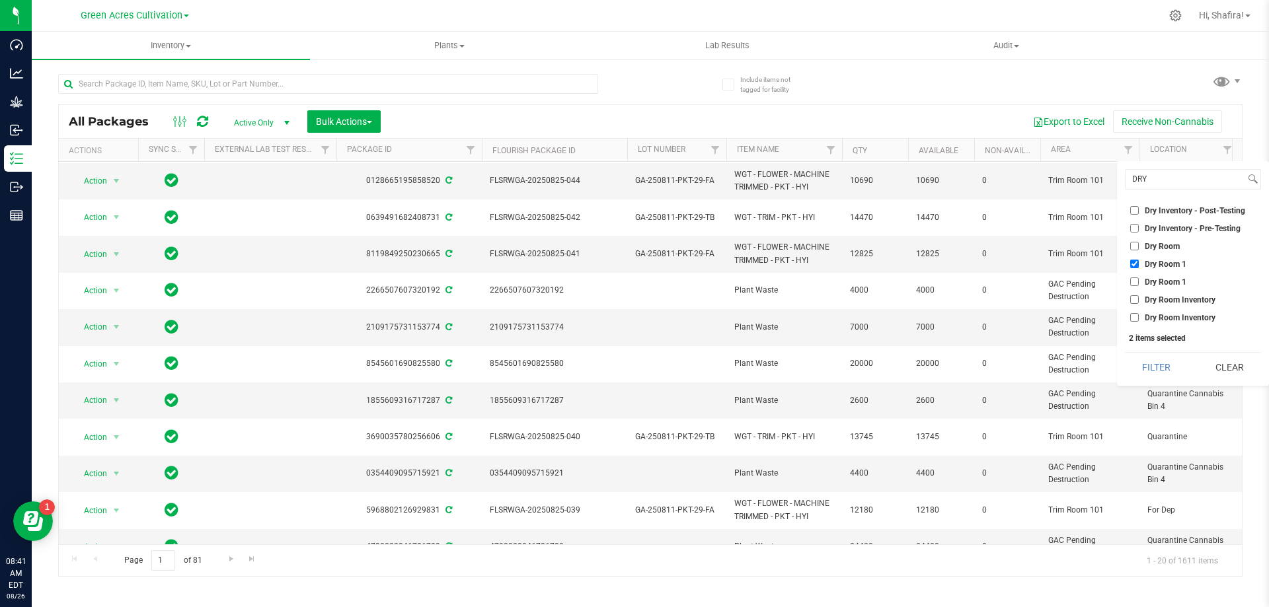
checkbox input "false"
click at [1135, 248] on input "Dry Room" at bounding box center [1134, 246] width 9 height 9
checkbox input "true"
click at [1156, 359] on button "Filter" at bounding box center [1156, 367] width 63 height 29
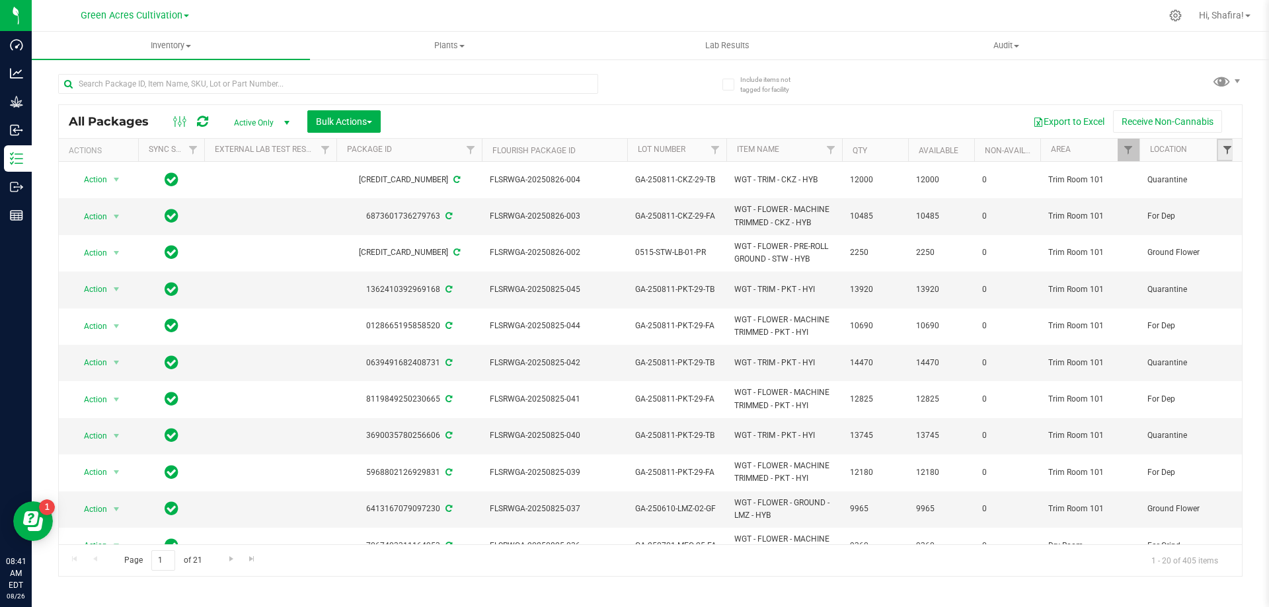
click at [1224, 153] on span "Filter" at bounding box center [1227, 150] width 11 height 11
type input "FOR"
click at [1132, 266] on input "For Grind" at bounding box center [1134, 264] width 9 height 9
checkbox input "true"
click at [1133, 332] on button "Filter" at bounding box center [1156, 331] width 63 height 29
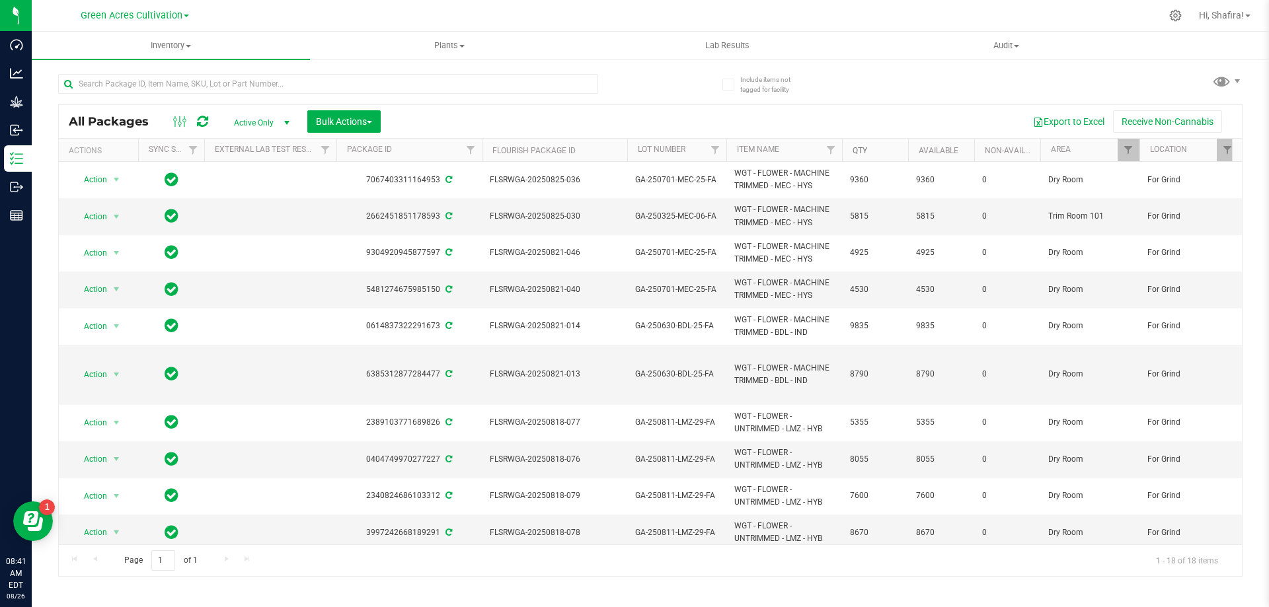
click at [862, 147] on link "Qty" at bounding box center [859, 150] width 15 height 9
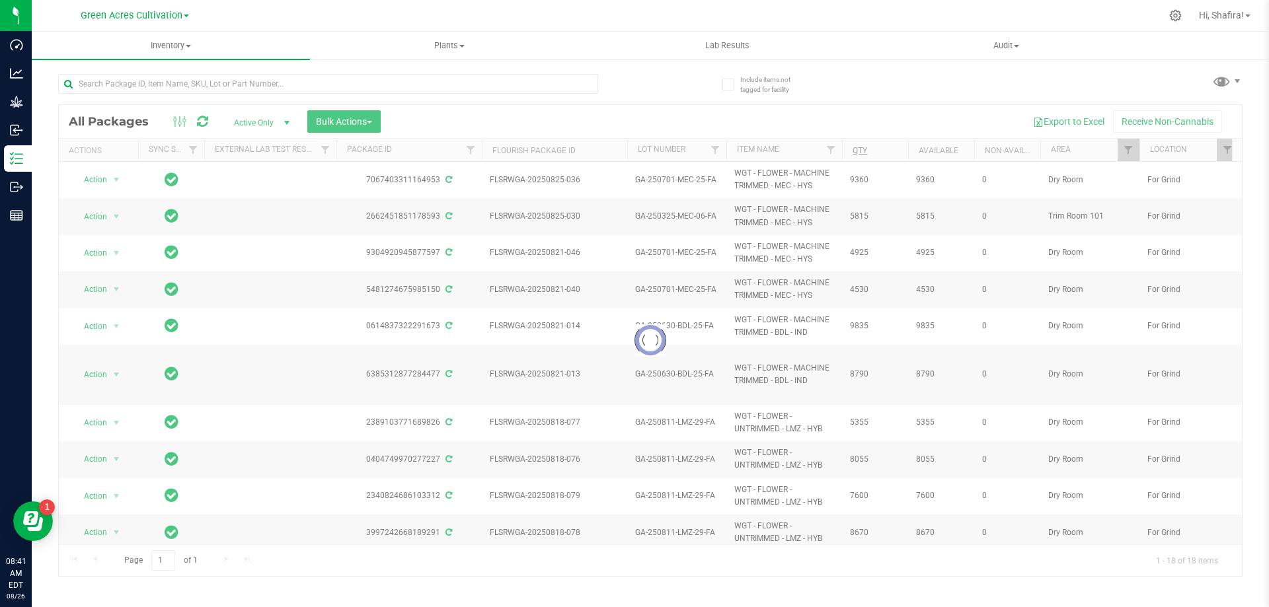
click at [862, 147] on div at bounding box center [650, 340] width 1183 height 471
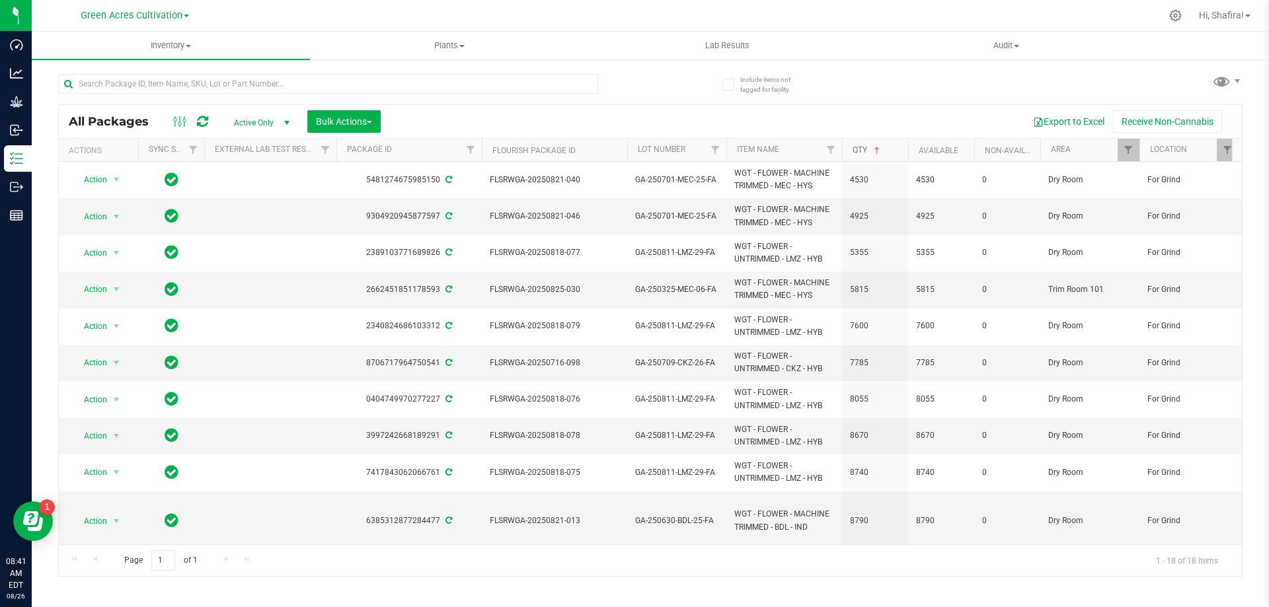
click at [862, 147] on link "Qty" at bounding box center [867, 149] width 30 height 9
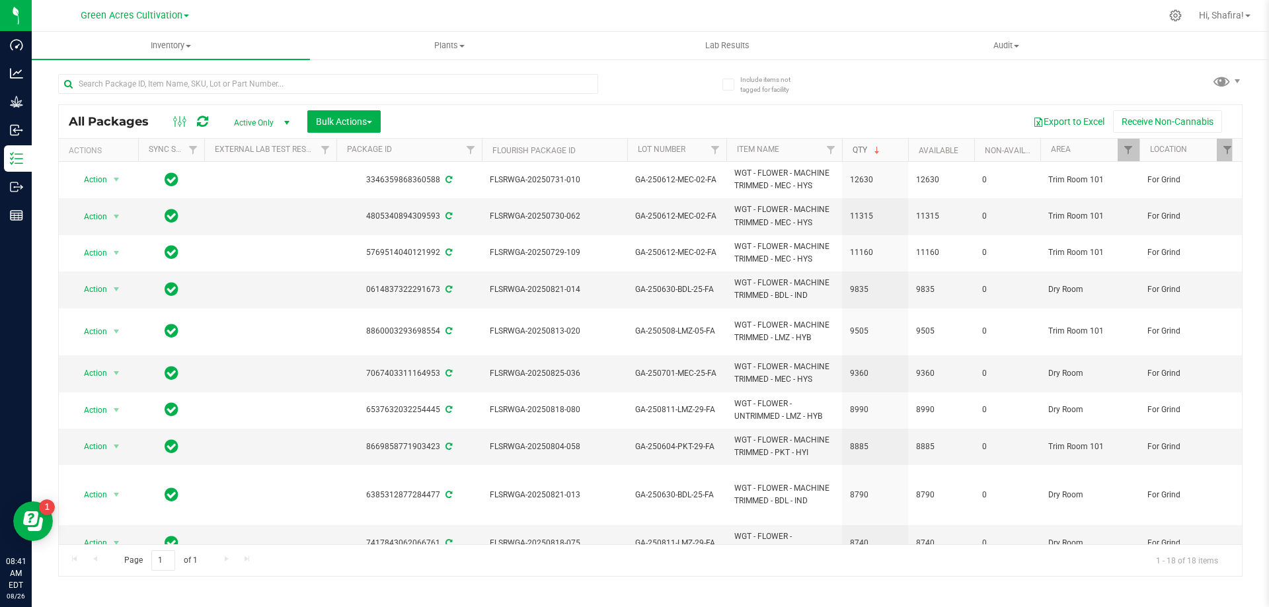
click at [862, 147] on link "Qty" at bounding box center [867, 149] width 30 height 9
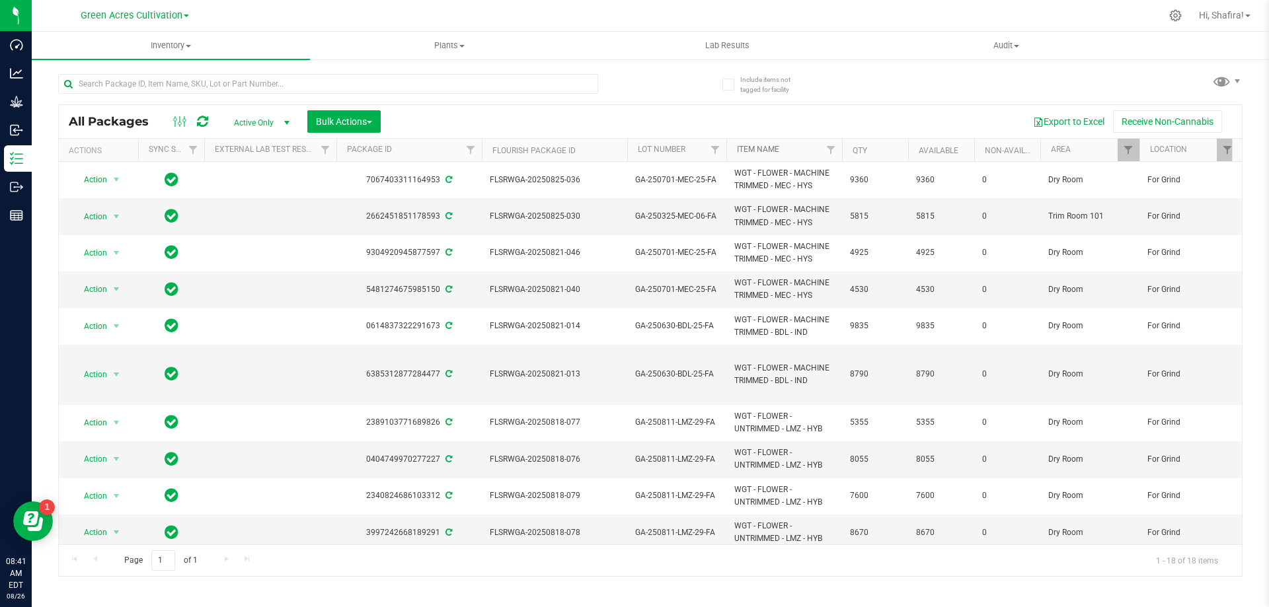
click at [766, 146] on link "Item Name" at bounding box center [758, 149] width 42 height 9
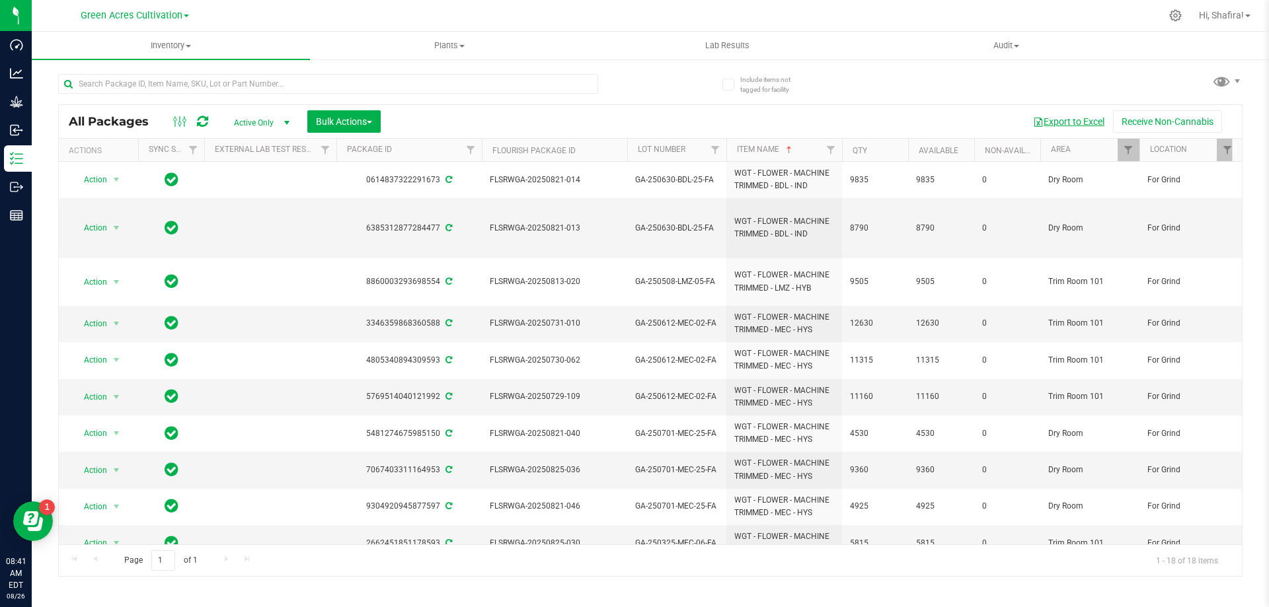
click at [1077, 121] on button "Export to Excel" at bounding box center [1068, 121] width 89 height 22
click at [1129, 150] on span "Filter" at bounding box center [1128, 150] width 11 height 11
click at [1240, 368] on button "Clear" at bounding box center [1228, 367] width 63 height 29
